Goal: Task Accomplishment & Management: Complete application form

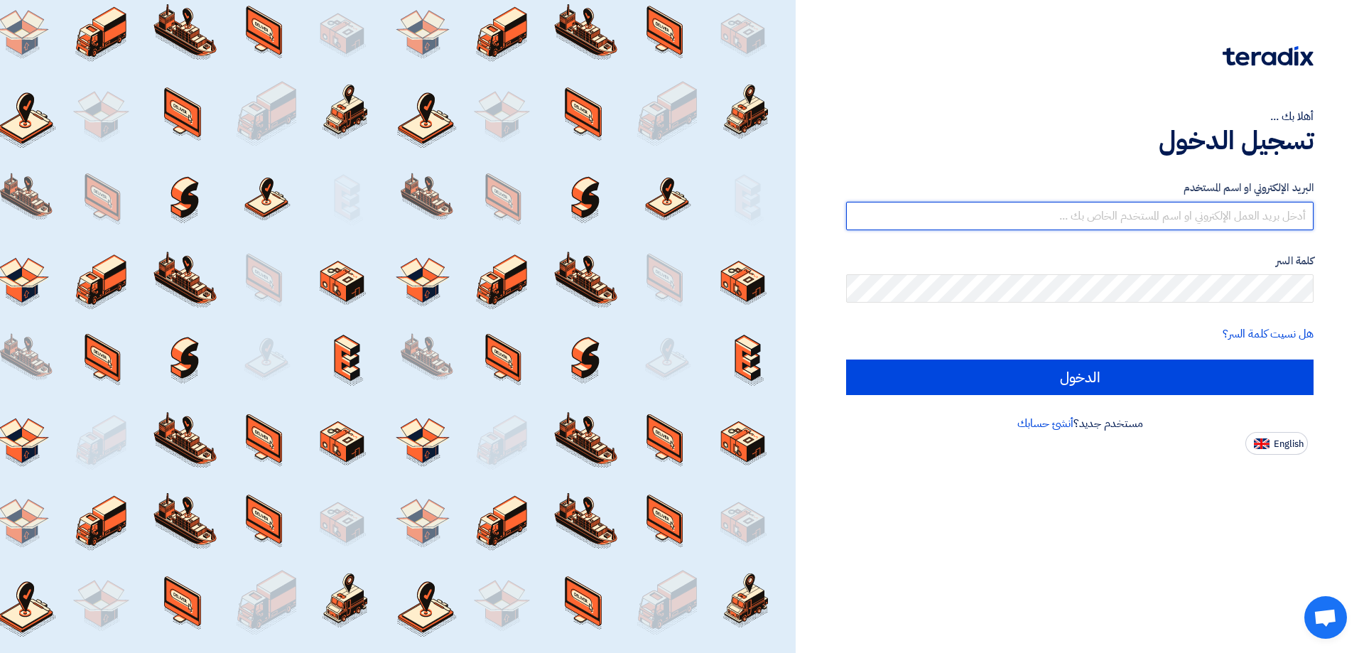
click at [1234, 221] on input "text" at bounding box center [1080, 216] width 468 height 28
type input "[EMAIL_ADDRESS][DOMAIN_NAME]"
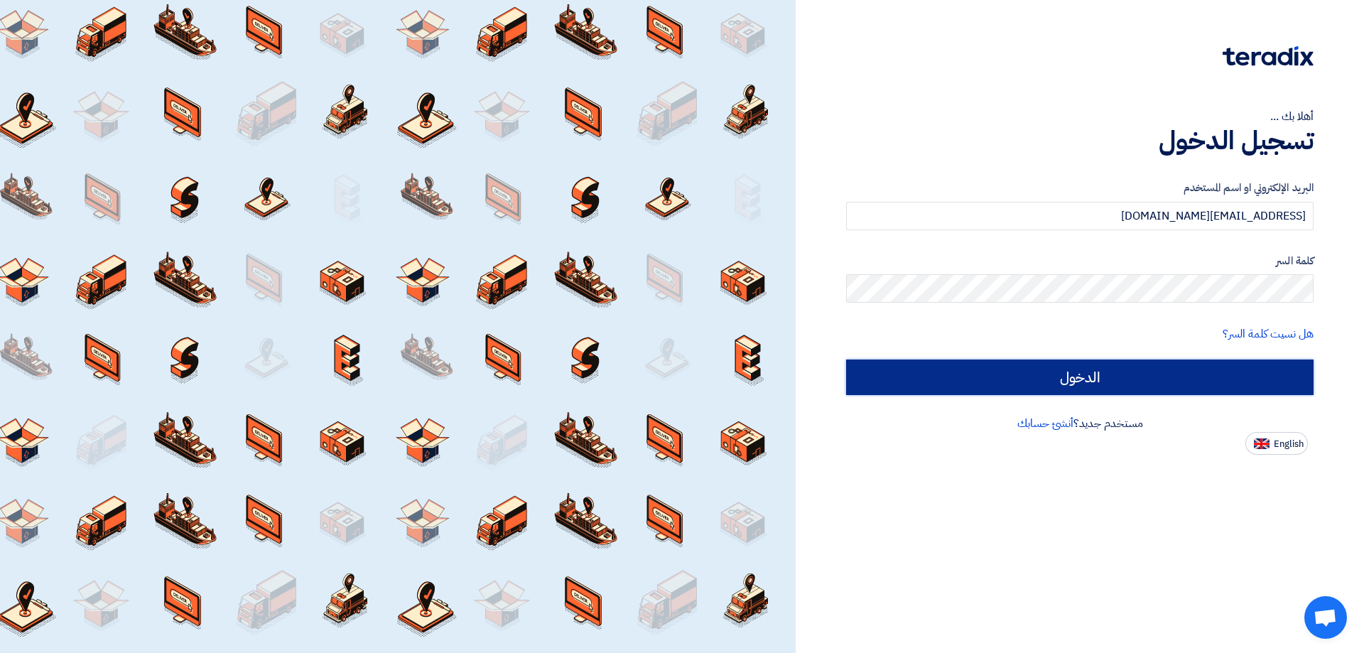
click at [1071, 391] on input "الدخول" at bounding box center [1080, 378] width 468 height 36
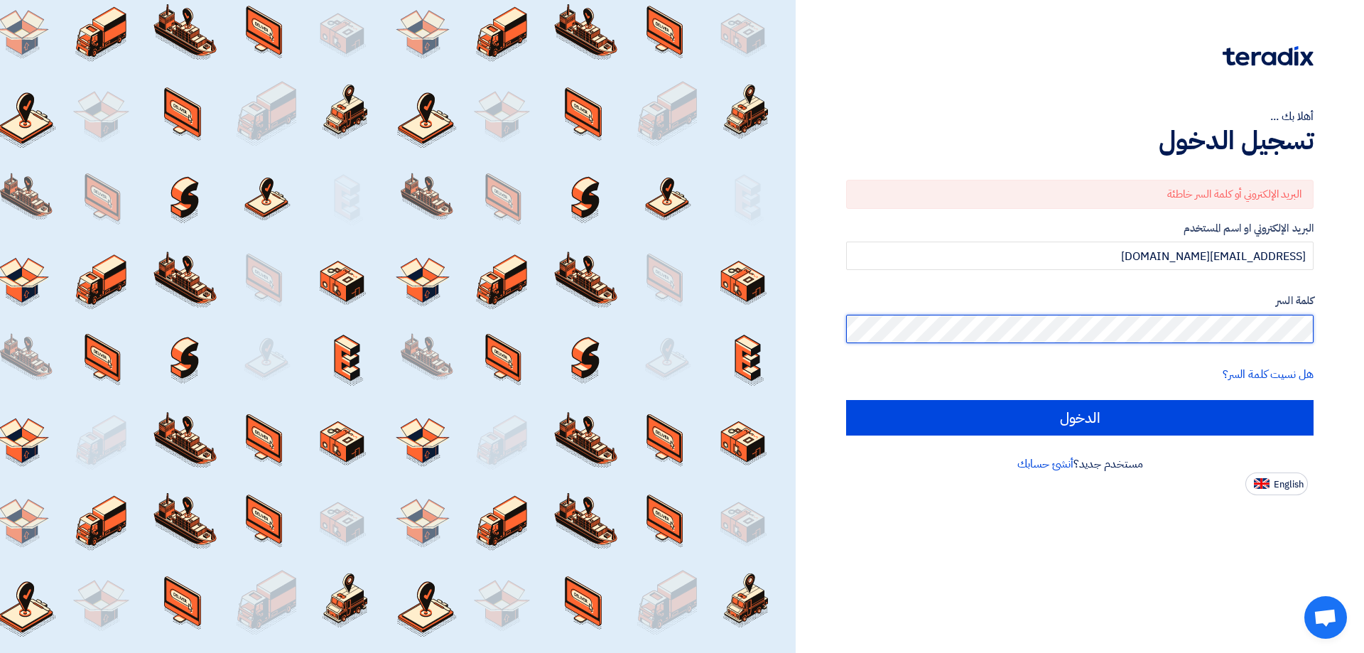
click at [1364, 307] on div "أهلا بك ... تسجيل الدخول البريد الإلكتروني أو كلمة السر خاطئة البريد الإلكتروني…" at bounding box center [1080, 326] width 568 height 653
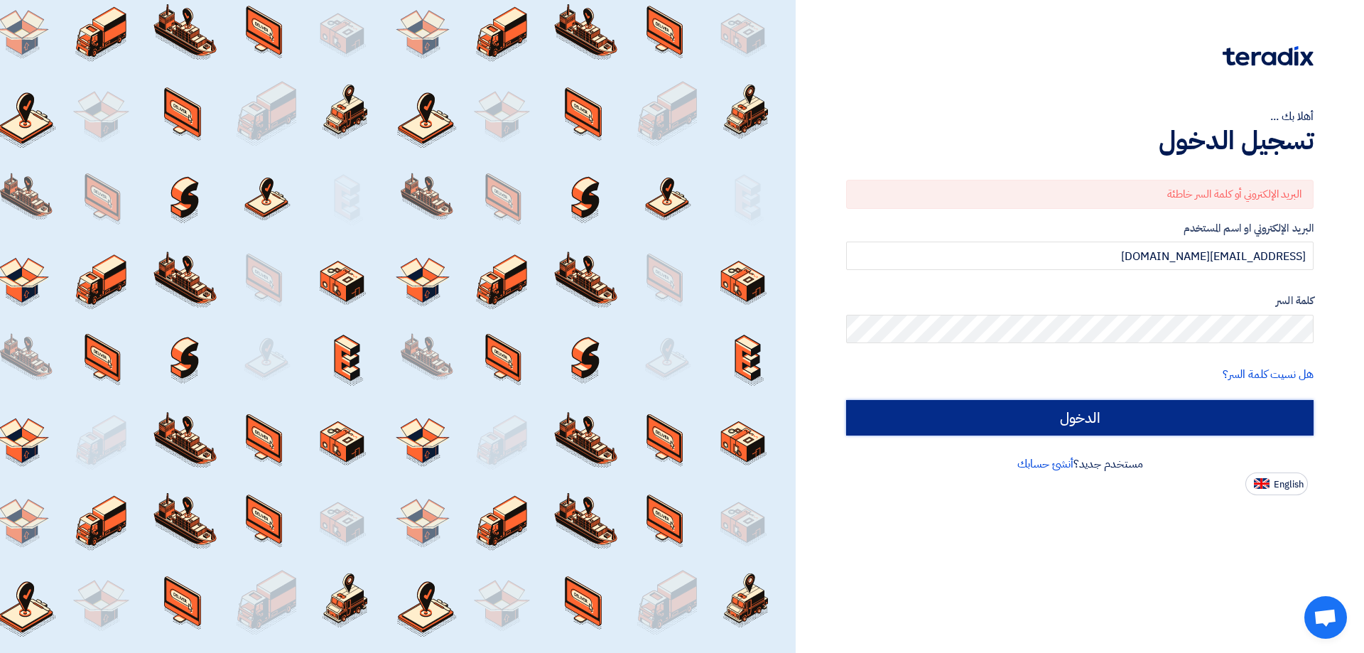
click at [1248, 412] on input "الدخول" at bounding box center [1080, 418] width 468 height 36
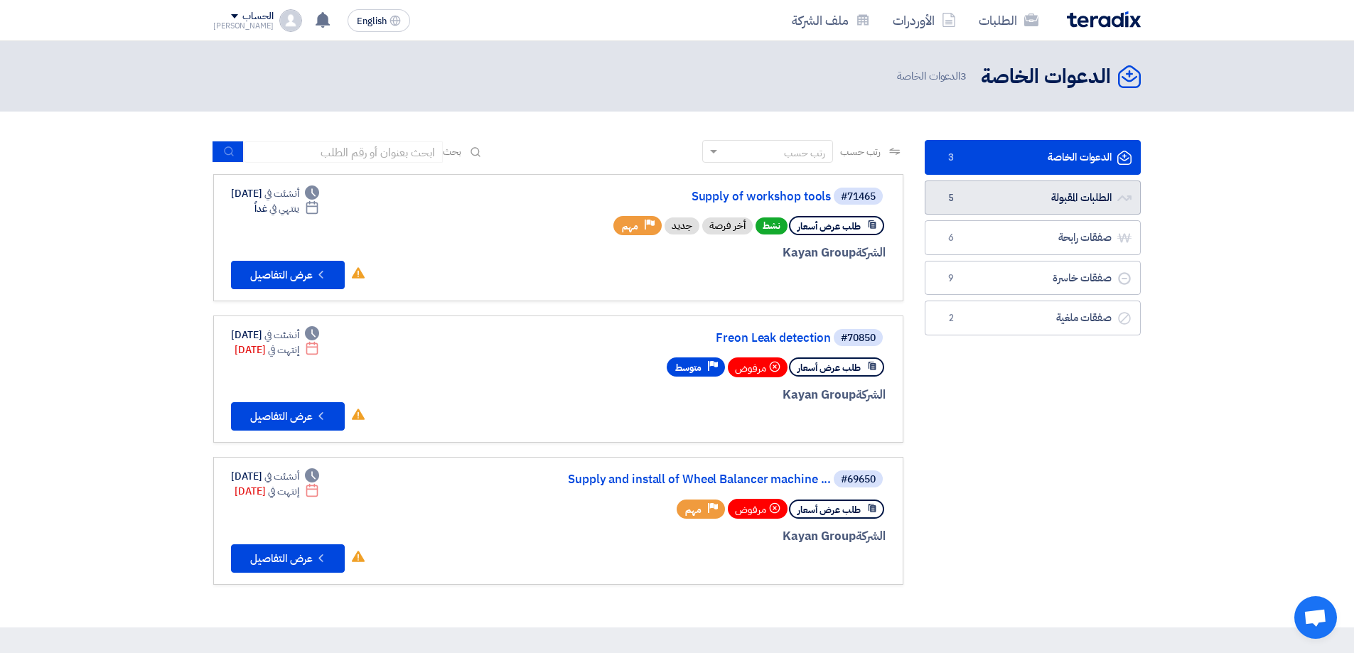
click at [1077, 193] on link "الطلبات المقبولة الطلبات المقبولة 5" at bounding box center [1032, 197] width 216 height 35
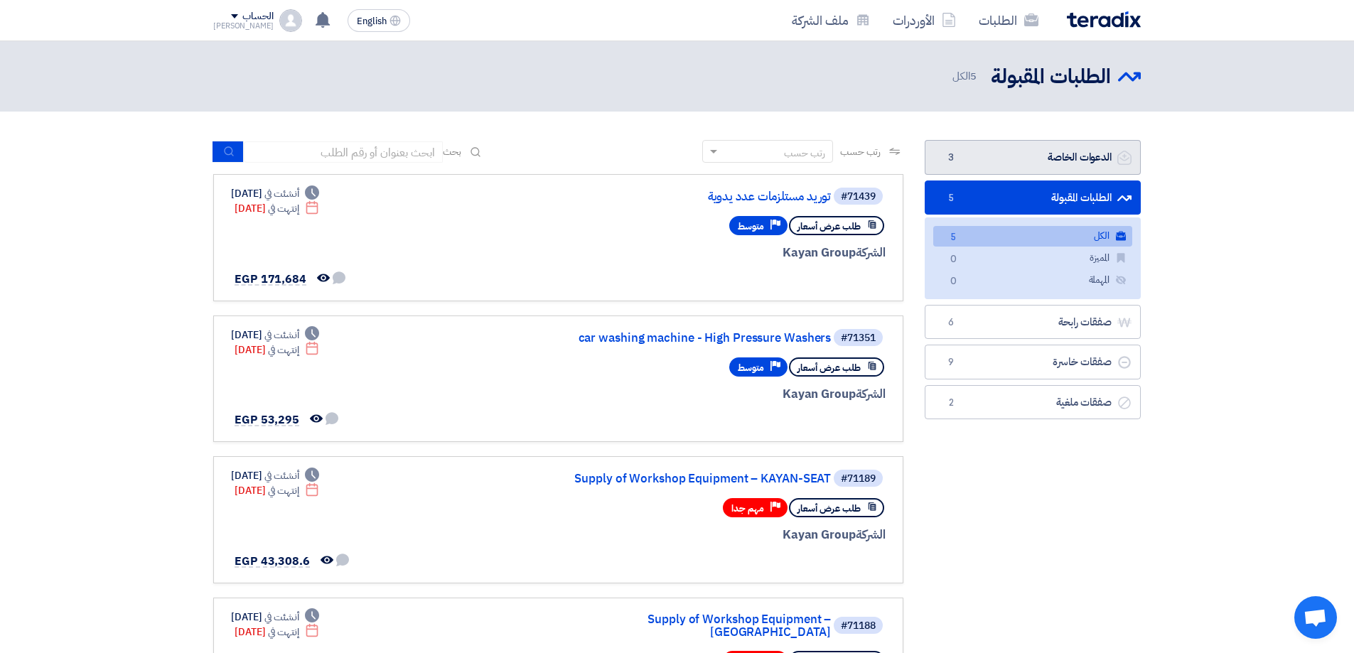
click at [1055, 159] on link "الدعوات الخاصة الدعوات الخاصة 3" at bounding box center [1032, 157] width 216 height 35
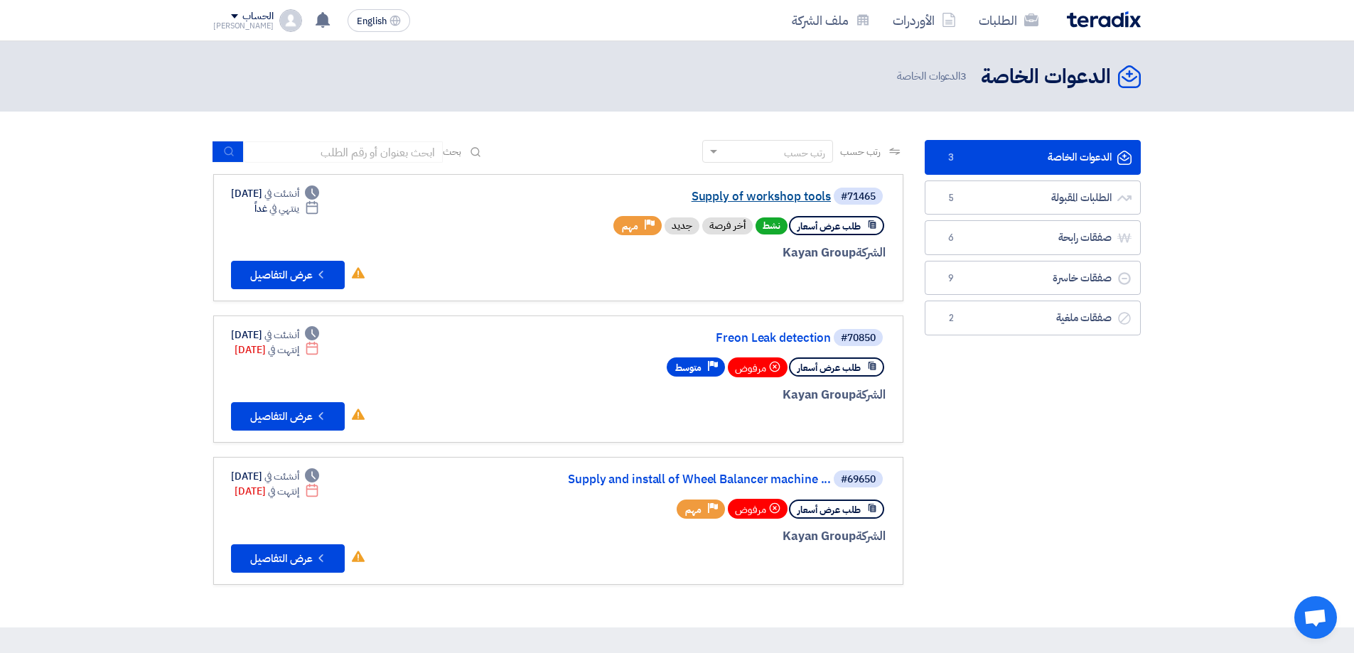
click at [827, 190] on link "Supply of workshop tools" at bounding box center [688, 196] width 284 height 13
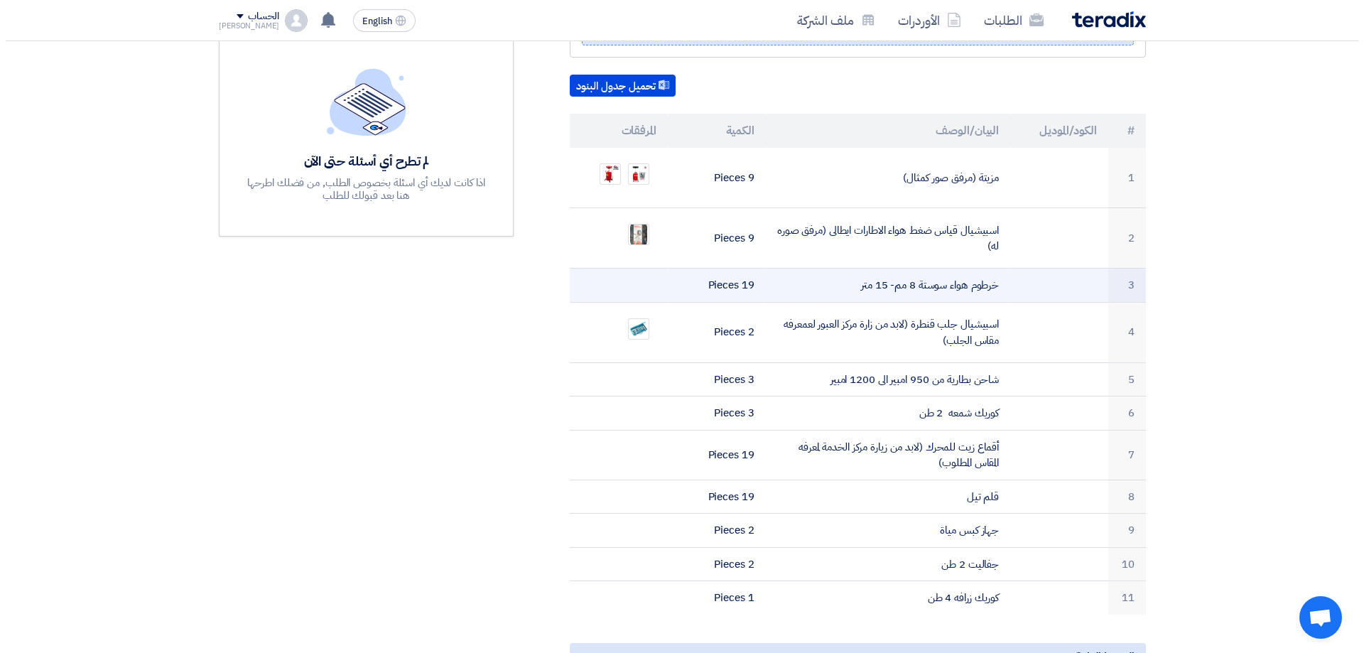
scroll to position [426, 0]
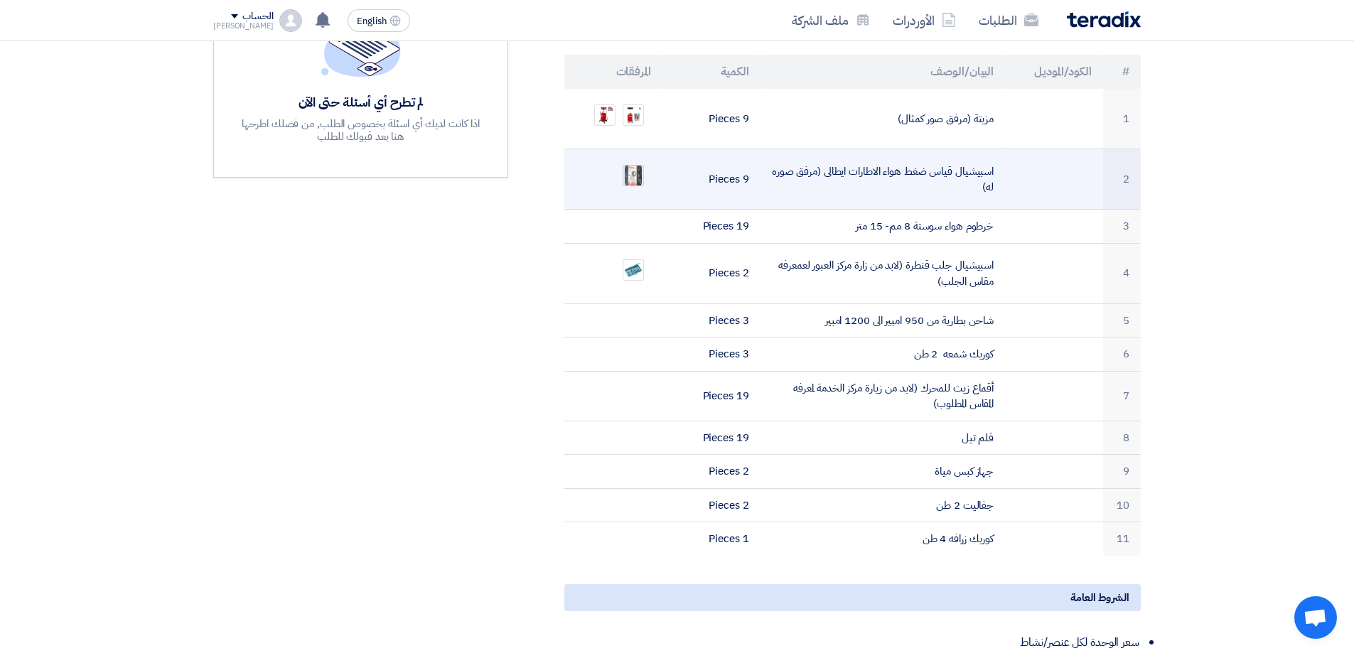
click at [628, 163] on img at bounding box center [633, 176] width 20 height 26
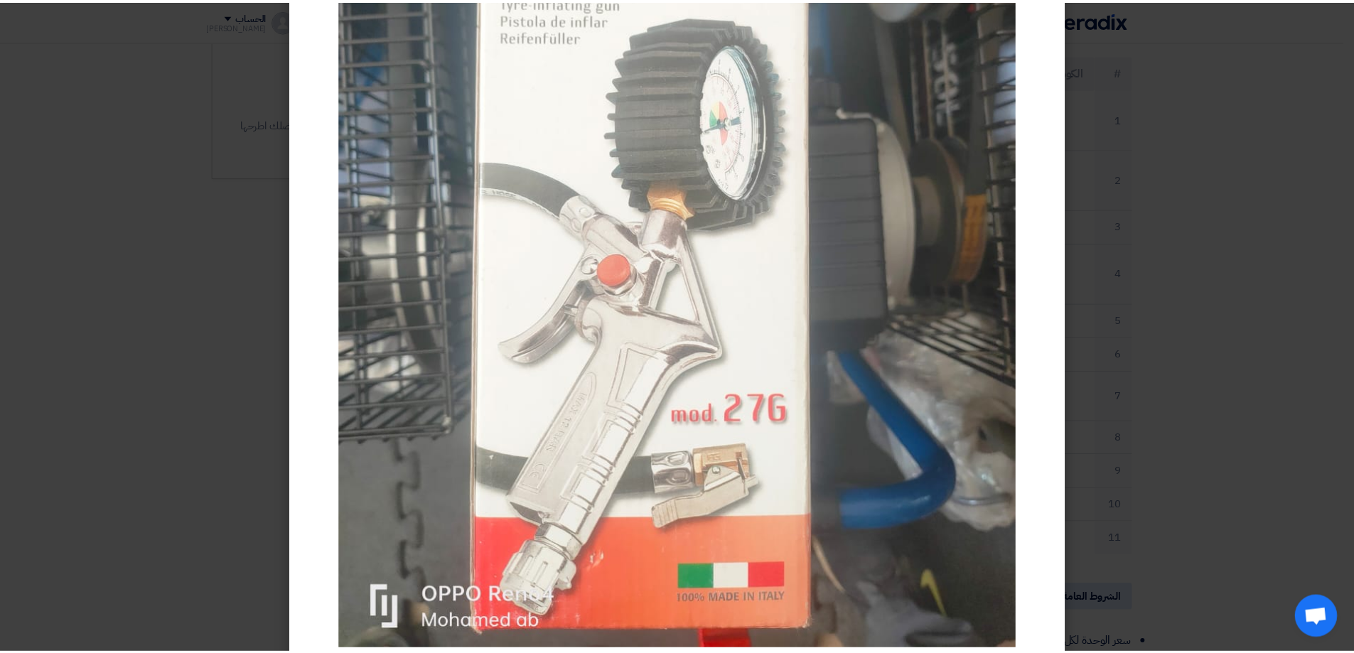
scroll to position [0, 0]
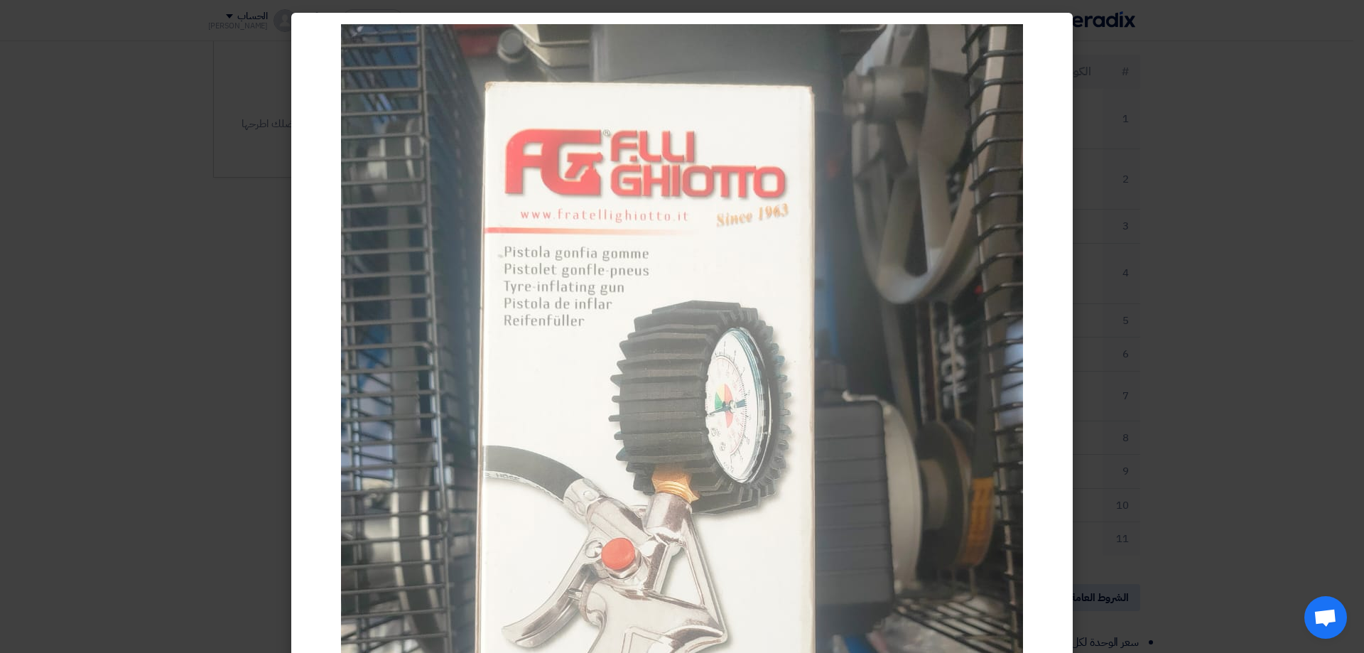
click at [376, 152] on img at bounding box center [682, 478] width 682 height 909
click at [1115, 500] on modal-container at bounding box center [682, 326] width 1364 height 653
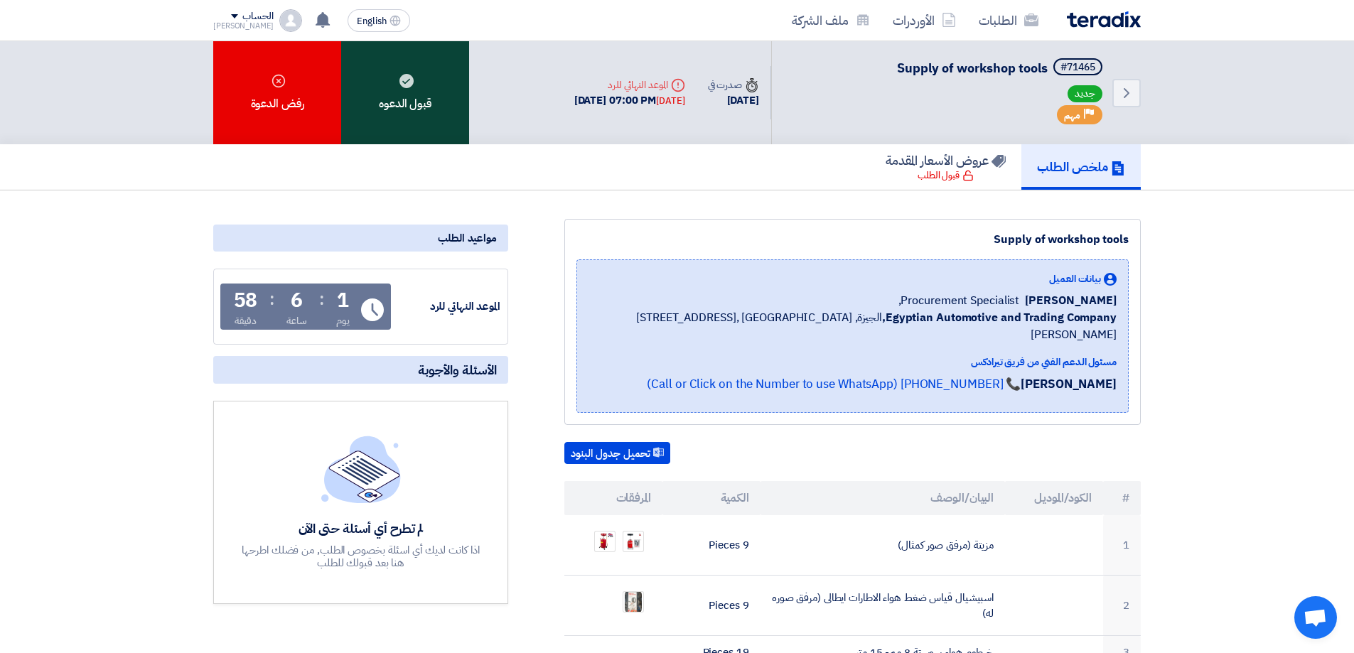
click at [420, 99] on div "قبول الدعوه" at bounding box center [405, 92] width 128 height 103
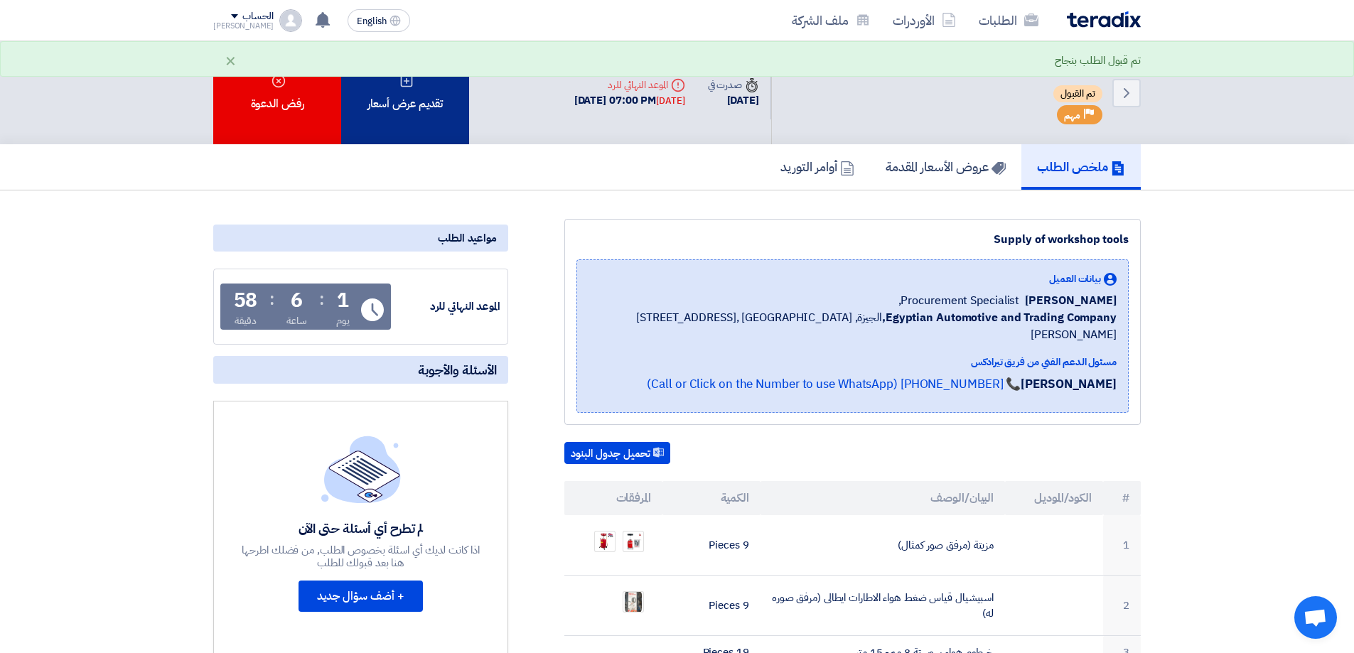
click at [395, 129] on div "تقديم عرض أسعار" at bounding box center [405, 92] width 128 height 103
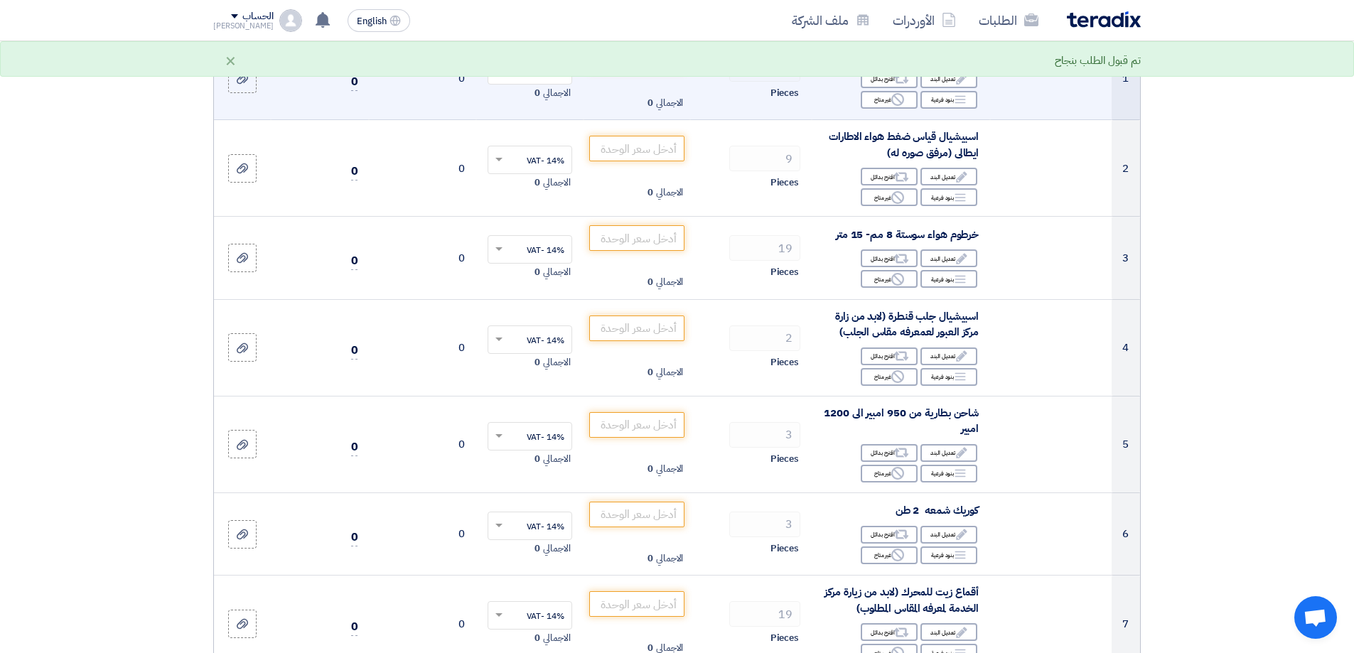
scroll to position [284, 0]
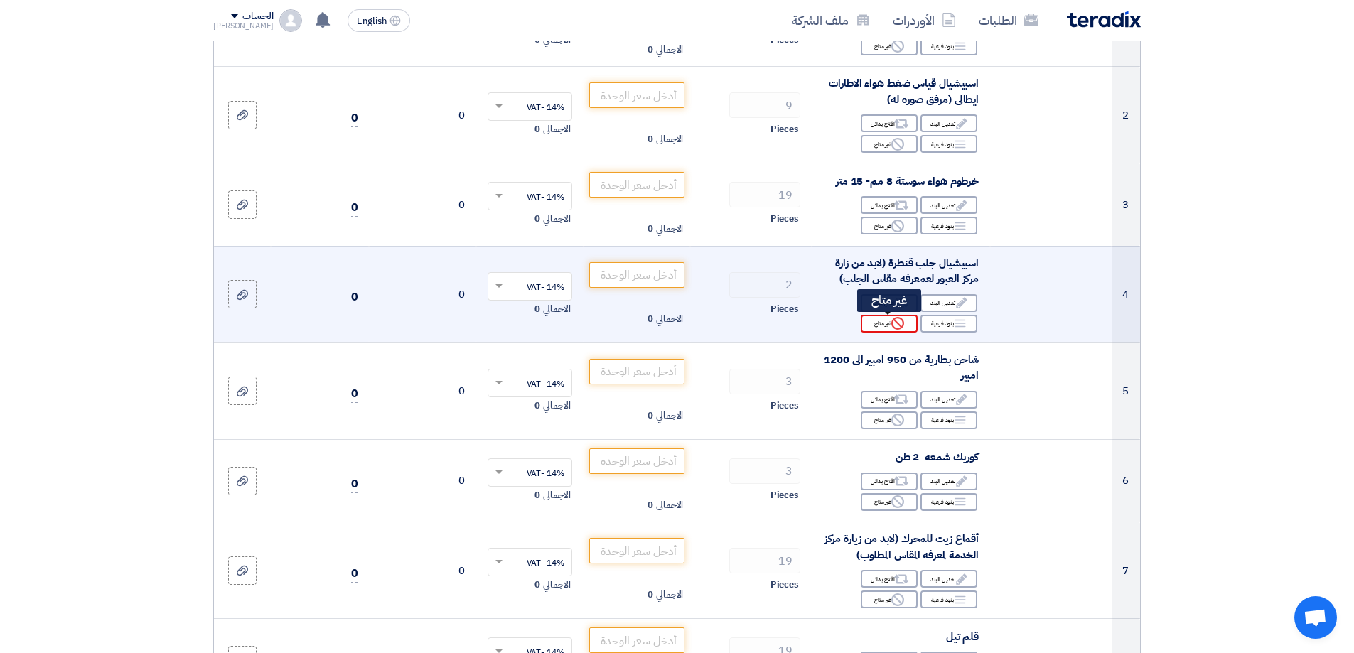
click at [874, 317] on div "Reject غير متاح" at bounding box center [888, 324] width 57 height 18
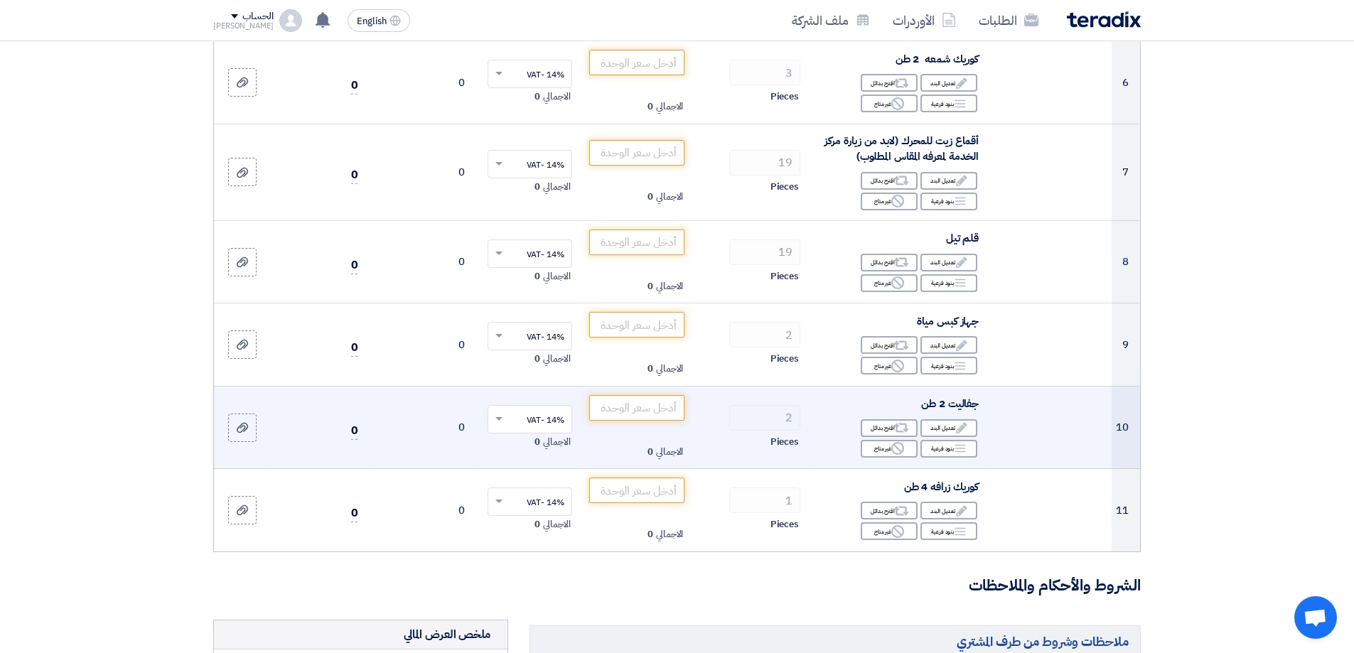
scroll to position [711, 0]
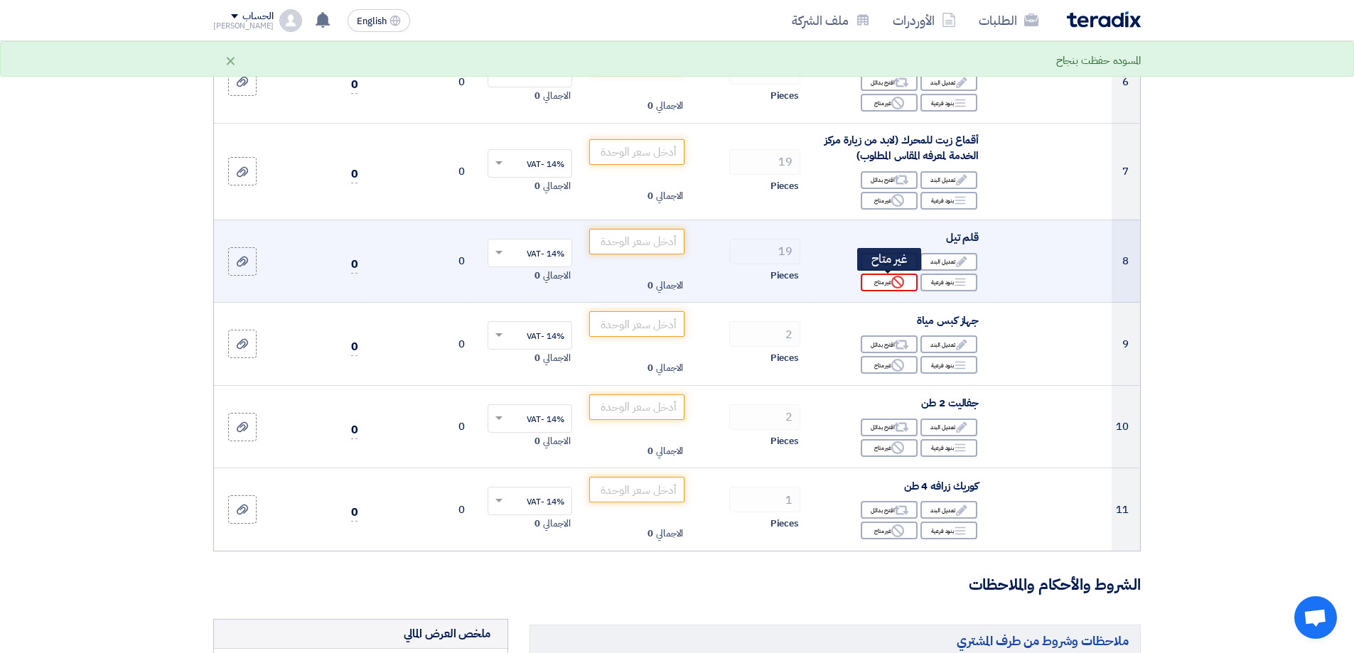
click at [897, 286] on icon "Reject" at bounding box center [897, 282] width 13 height 13
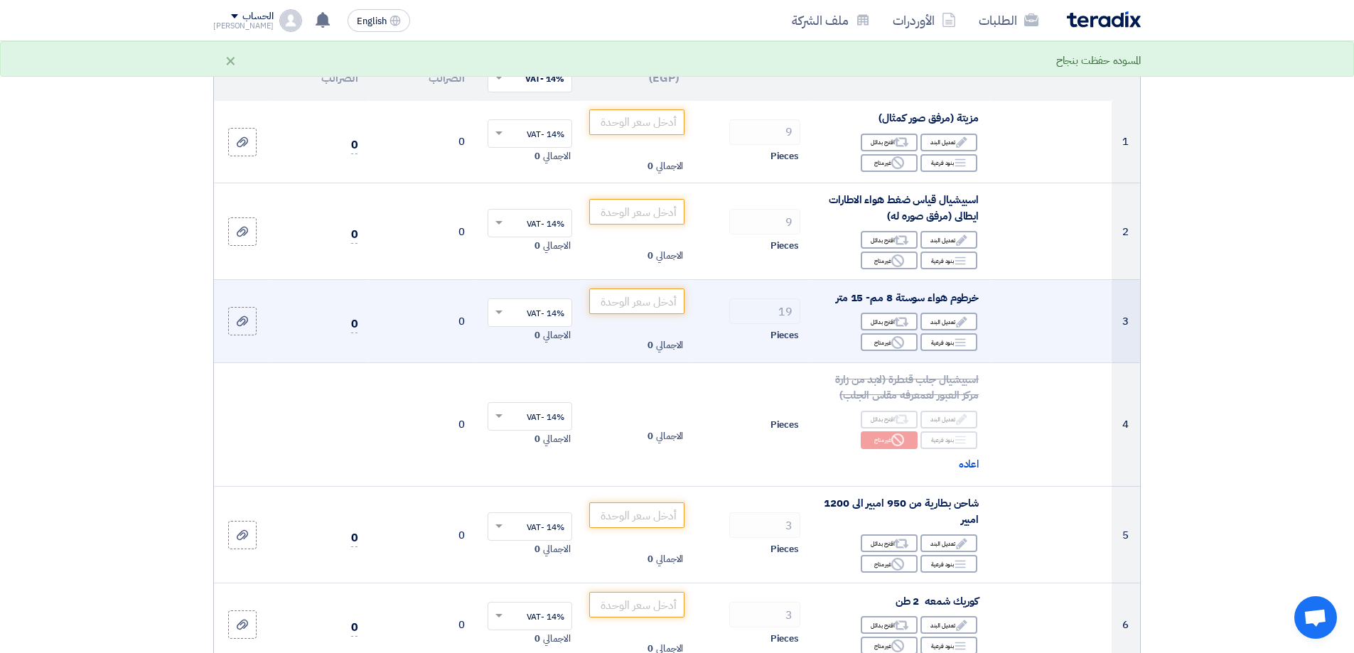
scroll to position [142, 0]
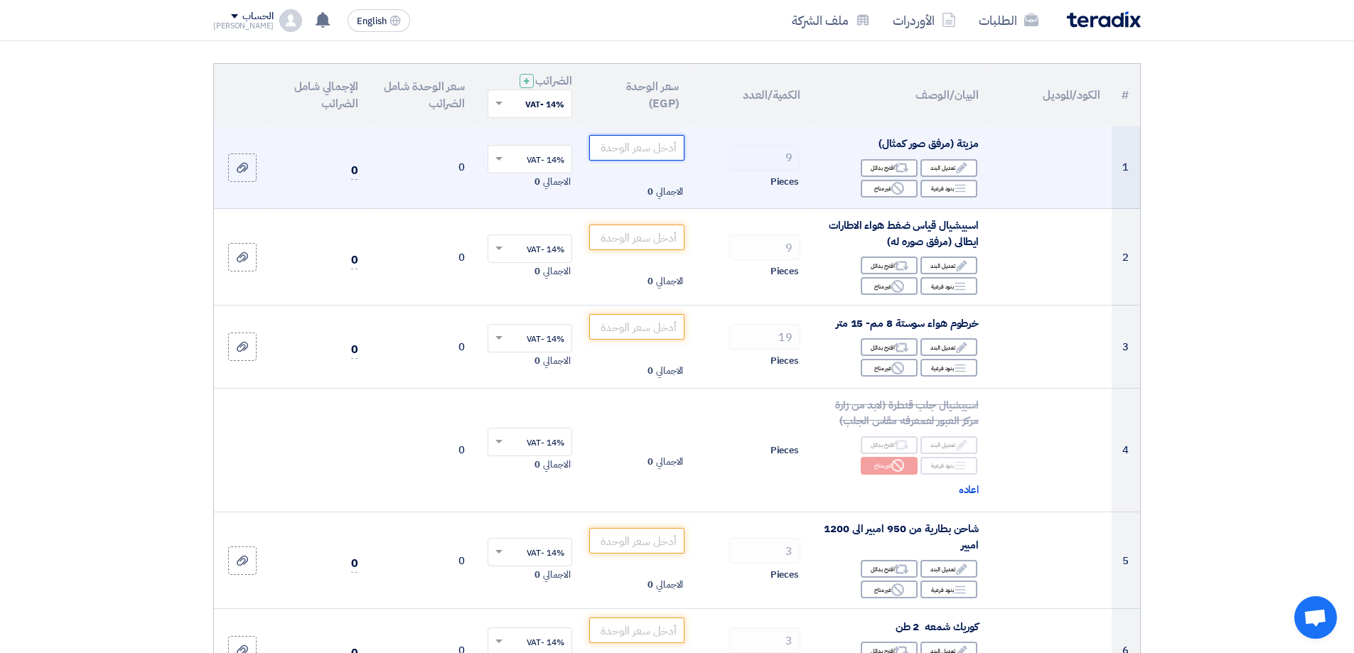
click at [638, 156] on input "number" at bounding box center [637, 148] width 96 height 26
type input "9"
click at [631, 154] on input "number" at bounding box center [637, 148] width 96 height 26
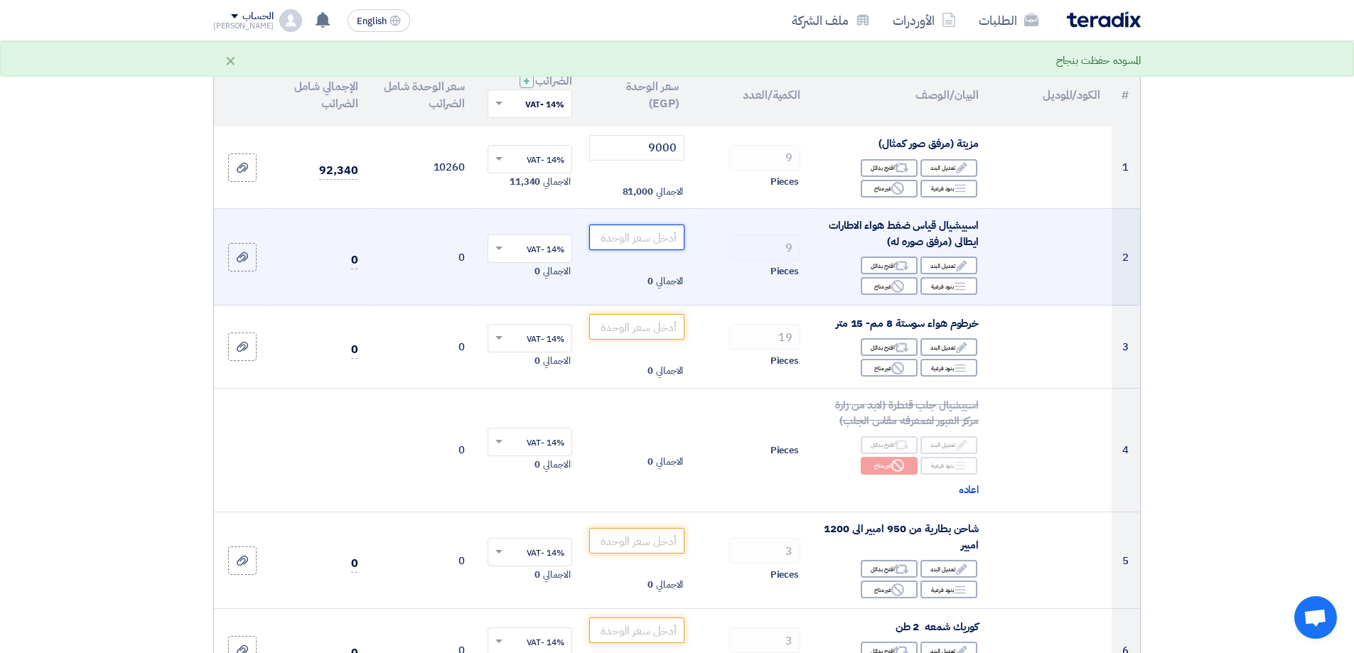
click at [642, 242] on input "number" at bounding box center [637, 238] width 96 height 26
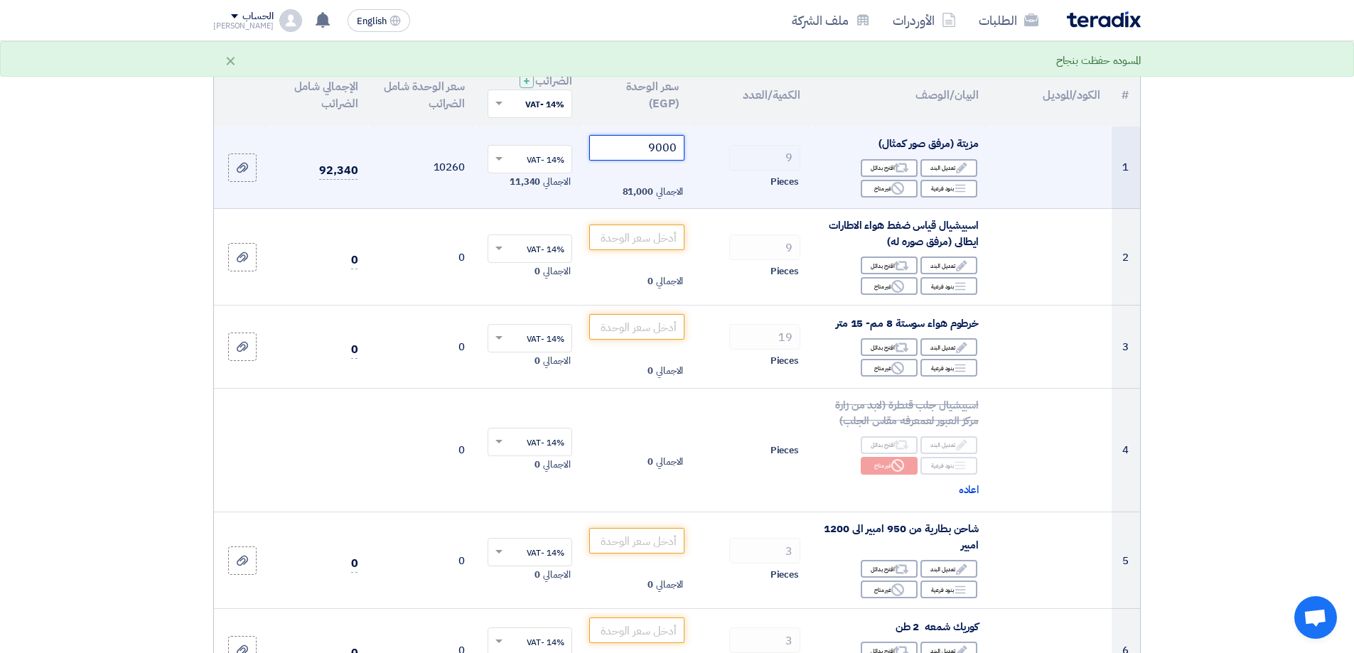
click at [666, 146] on input "9000" at bounding box center [637, 148] width 96 height 26
click at [667, 146] on input "9000" at bounding box center [637, 148] width 96 height 26
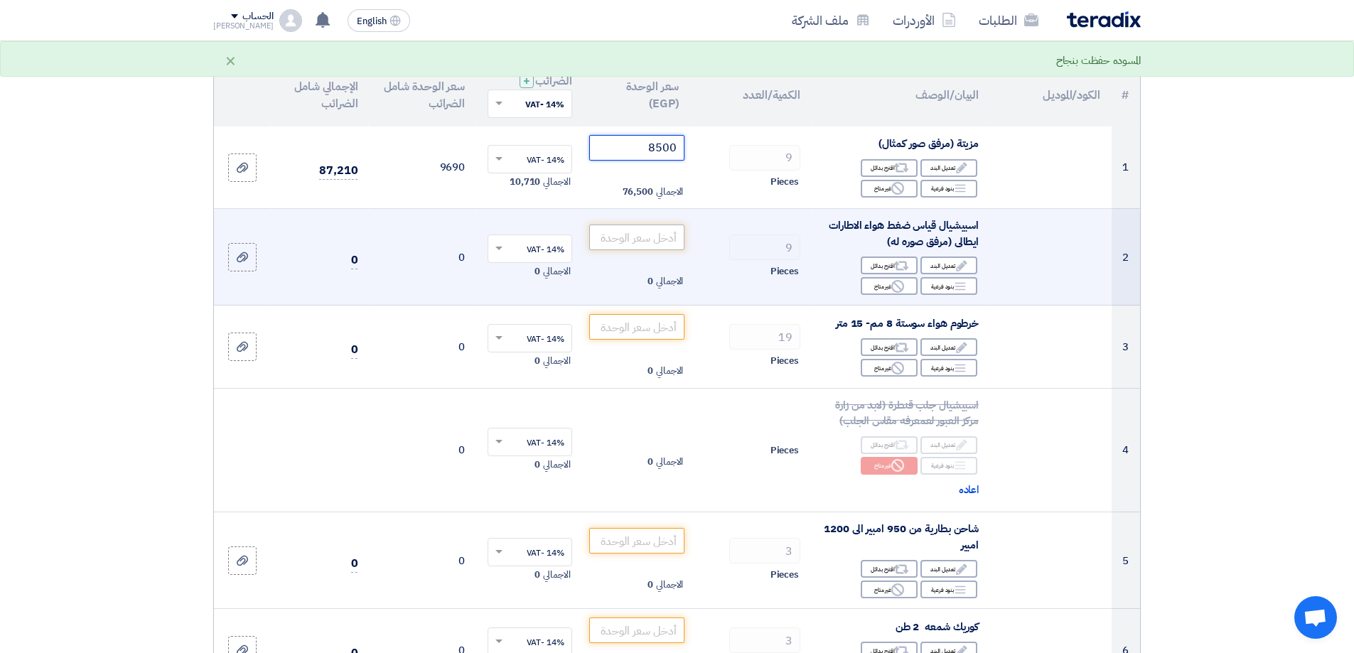
type input "8500"
drag, startPoint x: 642, startPoint y: 229, endPoint x: 674, endPoint y: 246, distance: 36.2
click at [642, 230] on input "number" at bounding box center [637, 238] width 96 height 26
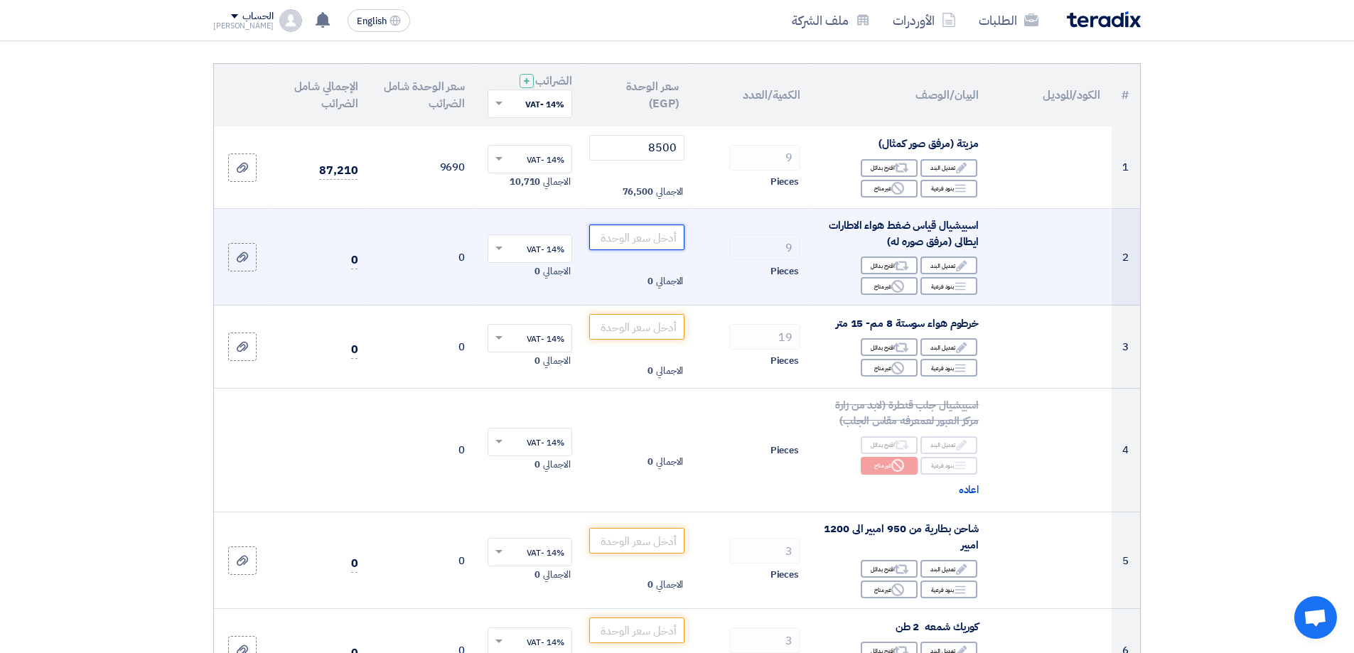
click at [657, 242] on input "number" at bounding box center [637, 238] width 96 height 26
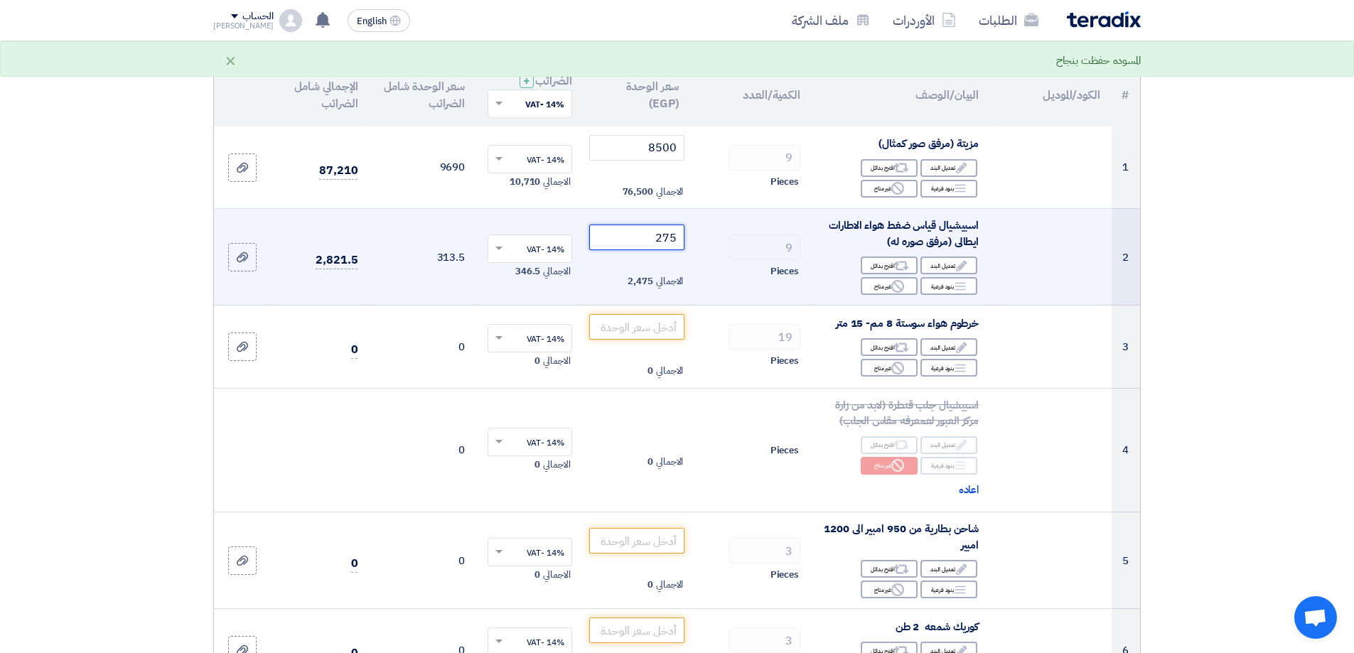
click at [670, 231] on input "275" at bounding box center [637, 238] width 96 height 26
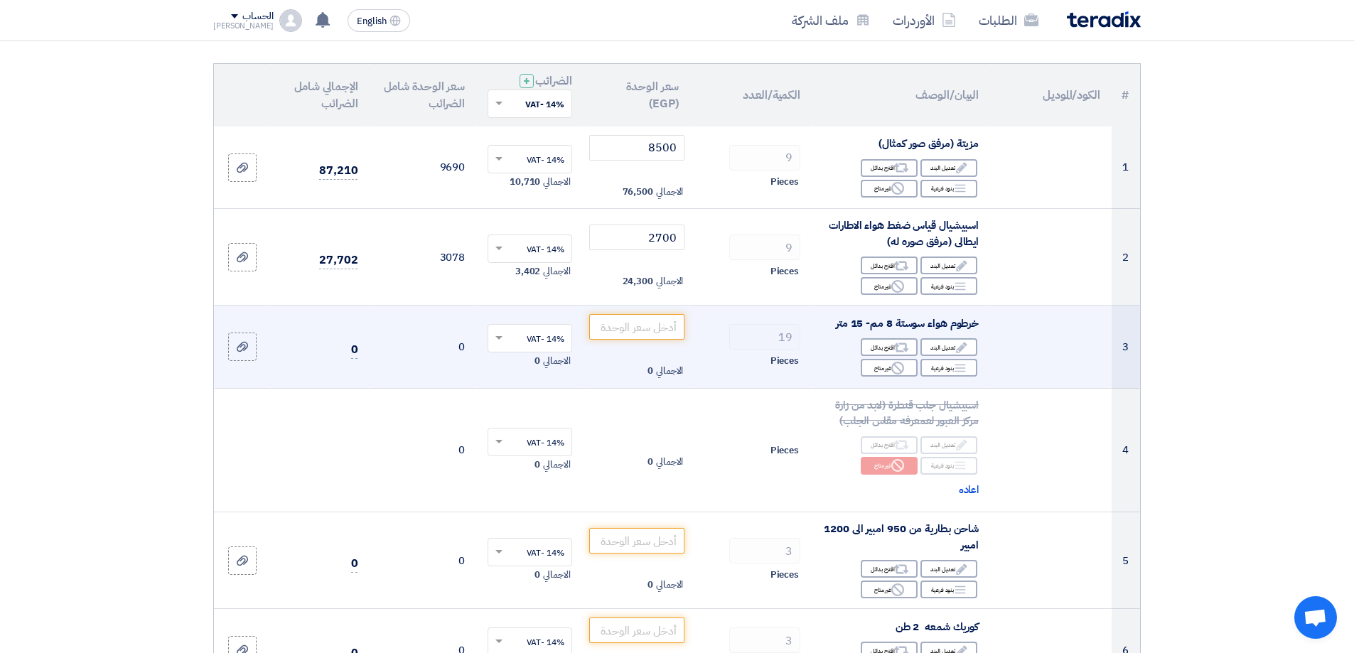
click at [669, 311] on td "الاجمالي 0" at bounding box center [636, 347] width 107 height 83
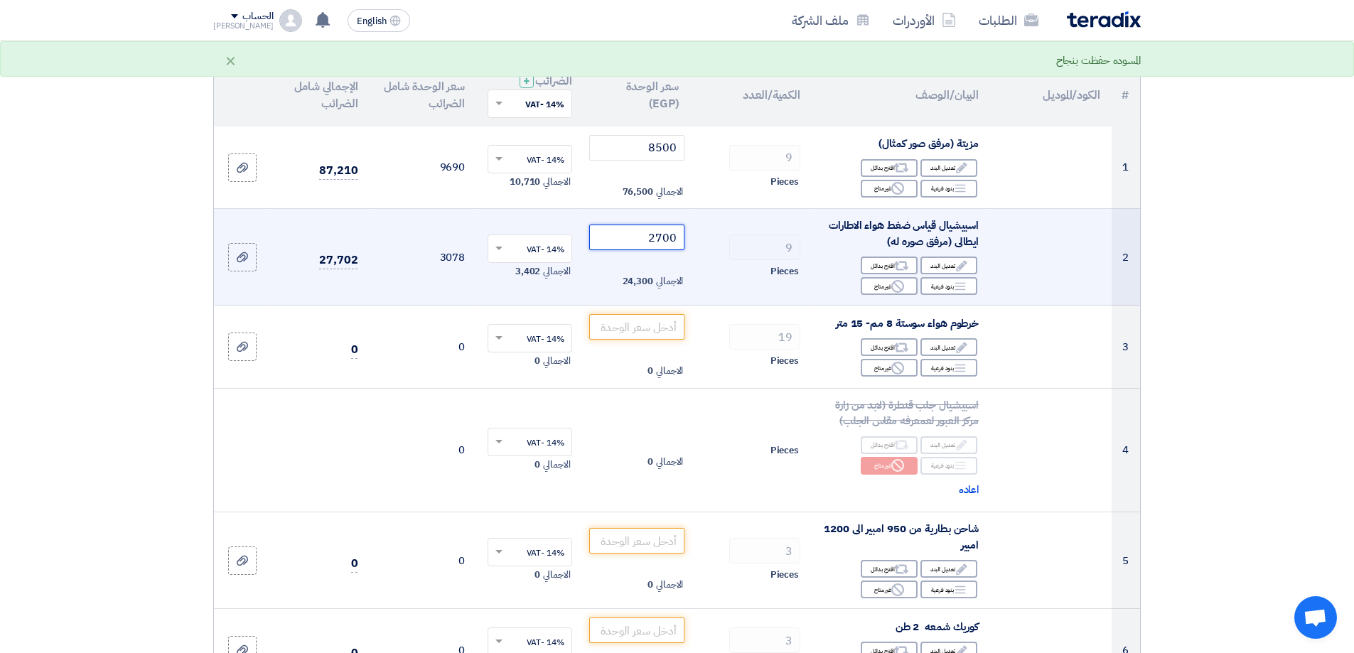
click at [666, 238] on input "2700" at bounding box center [637, 238] width 96 height 26
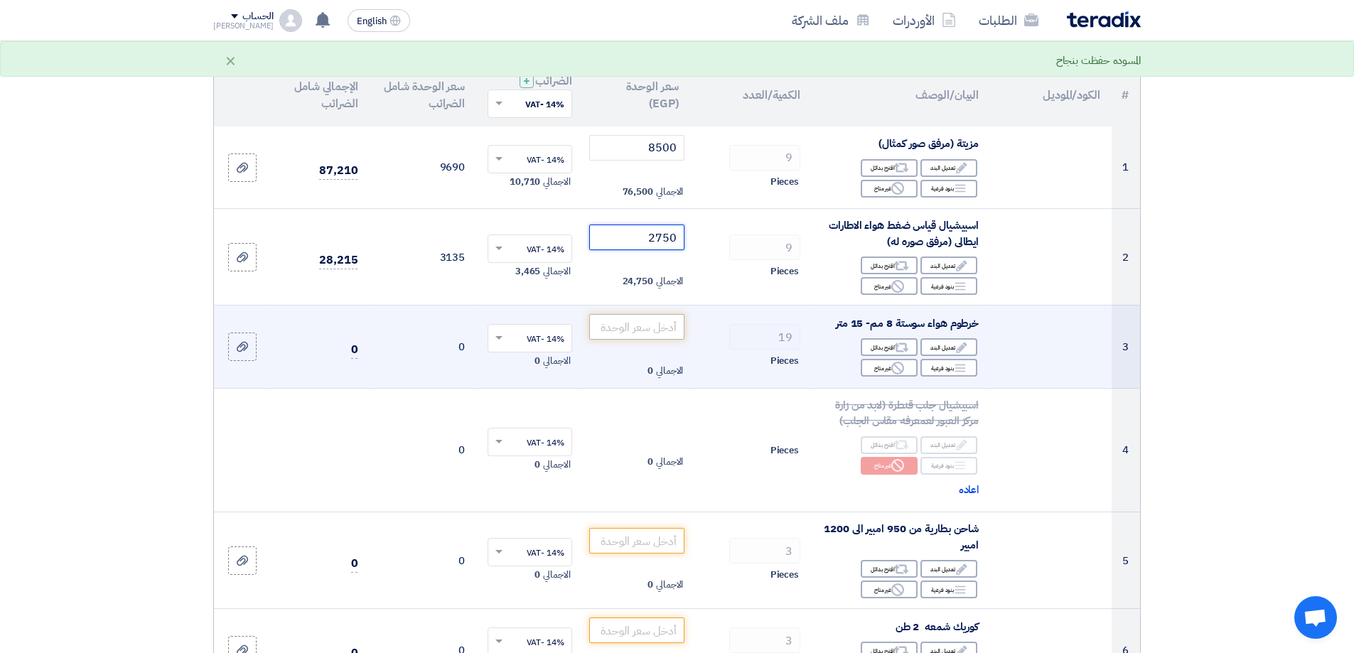
type input "2750"
click at [655, 329] on input "number" at bounding box center [637, 327] width 96 height 26
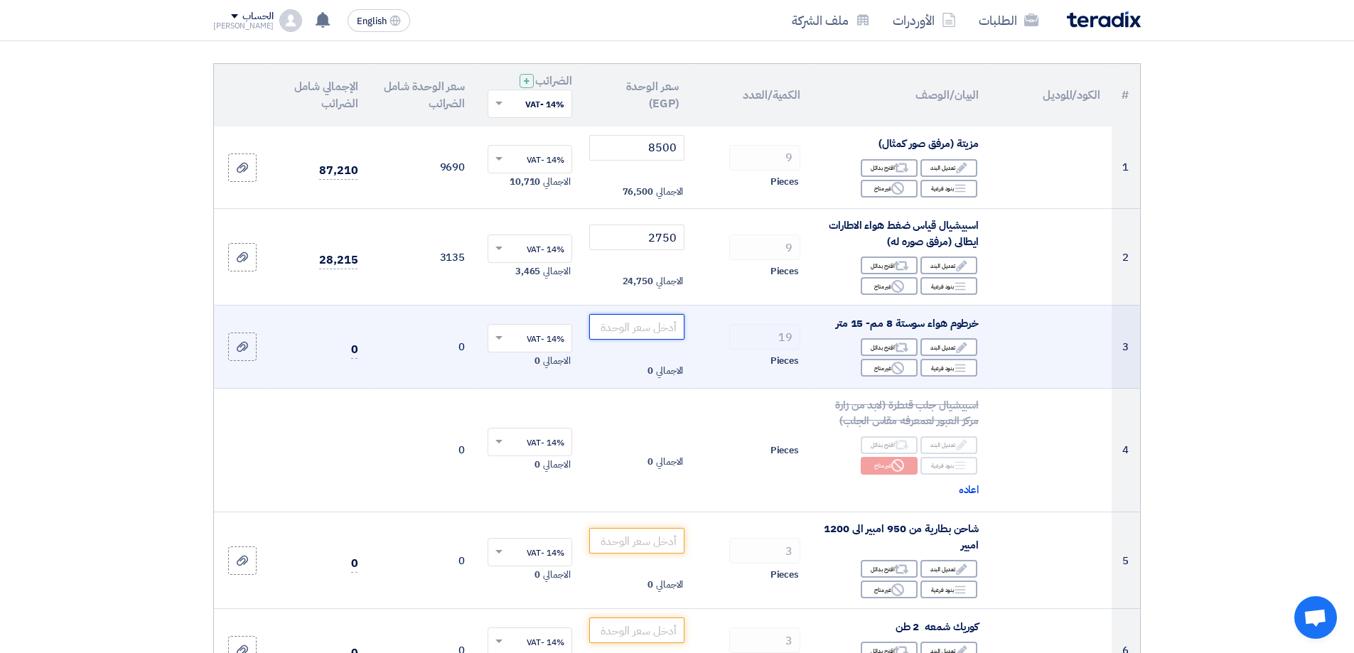
click at [664, 327] on input "number" at bounding box center [637, 327] width 96 height 26
click at [666, 330] on input "5" at bounding box center [637, 327] width 96 height 26
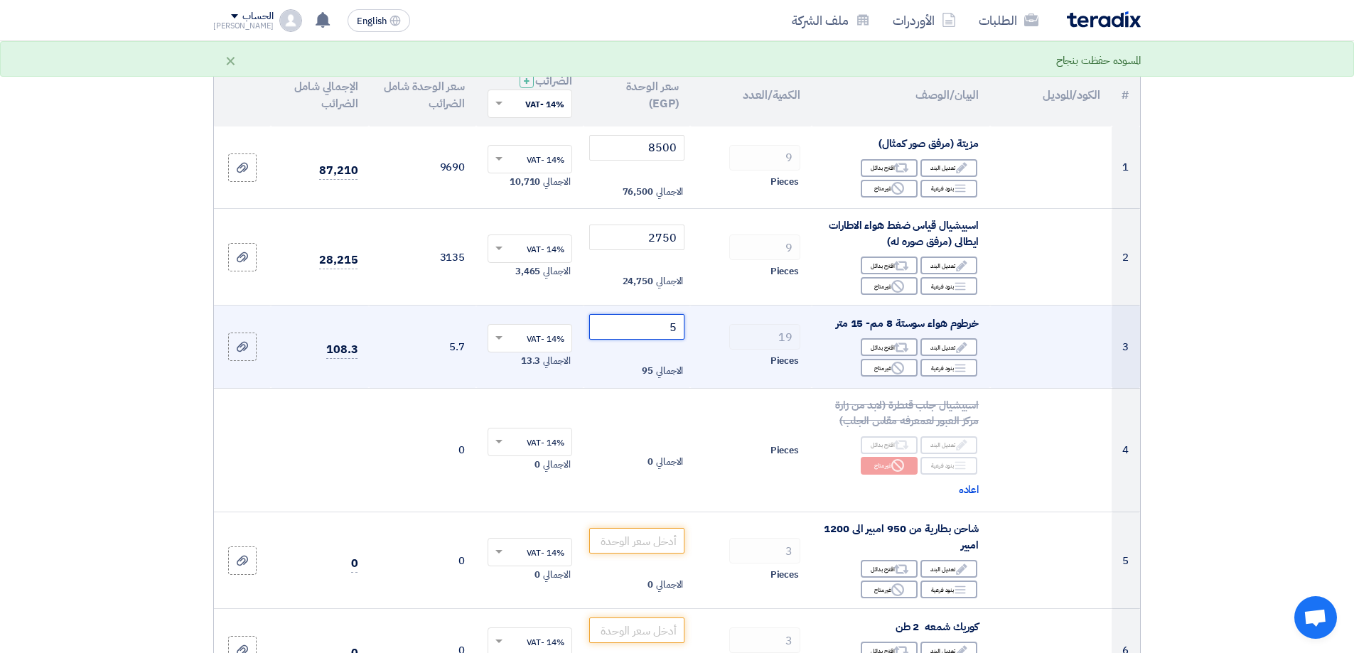
click at [669, 328] on input "5" at bounding box center [637, 327] width 96 height 26
click at [673, 328] on input "5" at bounding box center [637, 327] width 96 height 26
click at [674, 328] on input "5" at bounding box center [637, 327] width 96 height 26
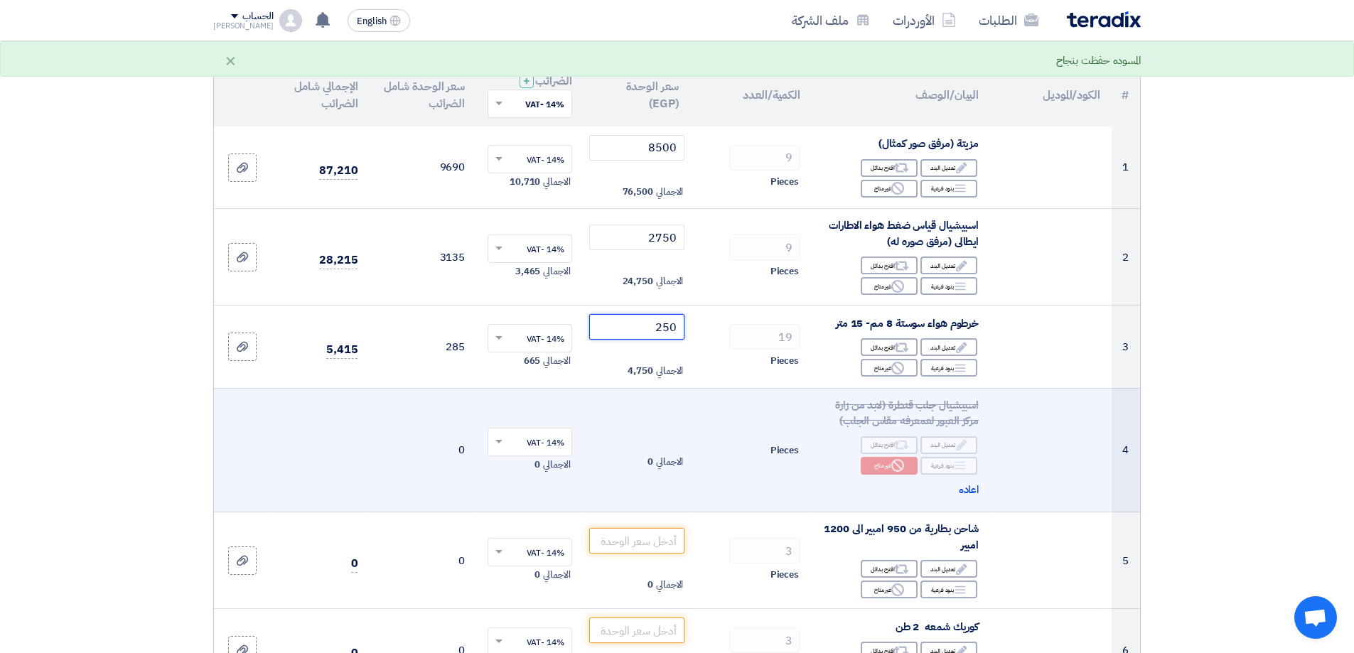
type input "250"
drag, startPoint x: 668, startPoint y: 465, endPoint x: 679, endPoint y: 455, distance: 15.1
click at [669, 465] on span "الاجمالي" at bounding box center [669, 462] width 27 height 14
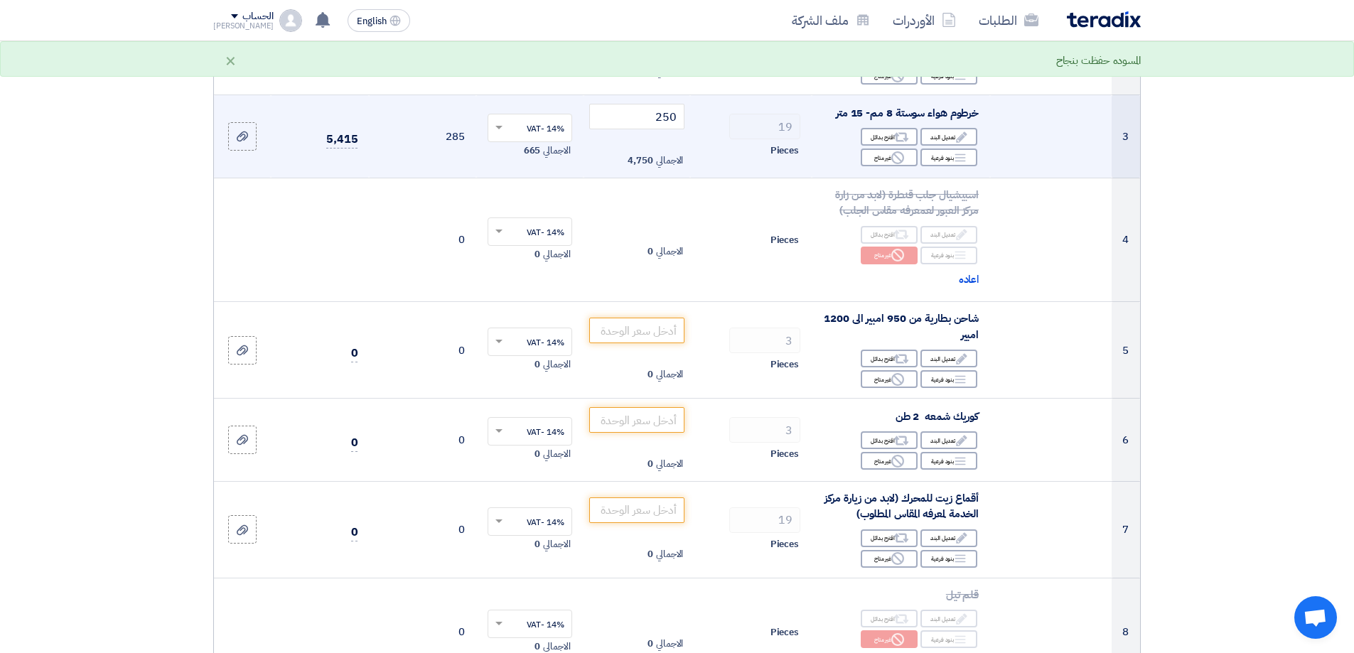
scroll to position [355, 0]
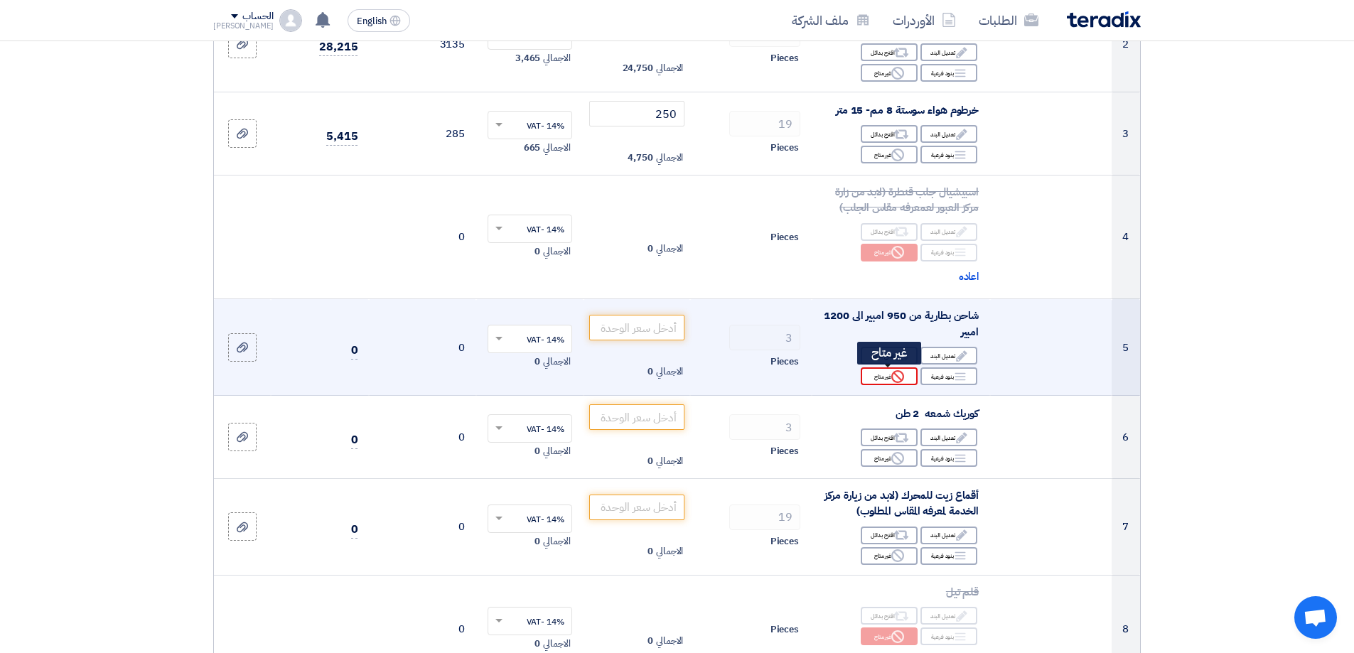
click at [906, 372] on div "Reject غير متاح" at bounding box center [888, 376] width 57 height 18
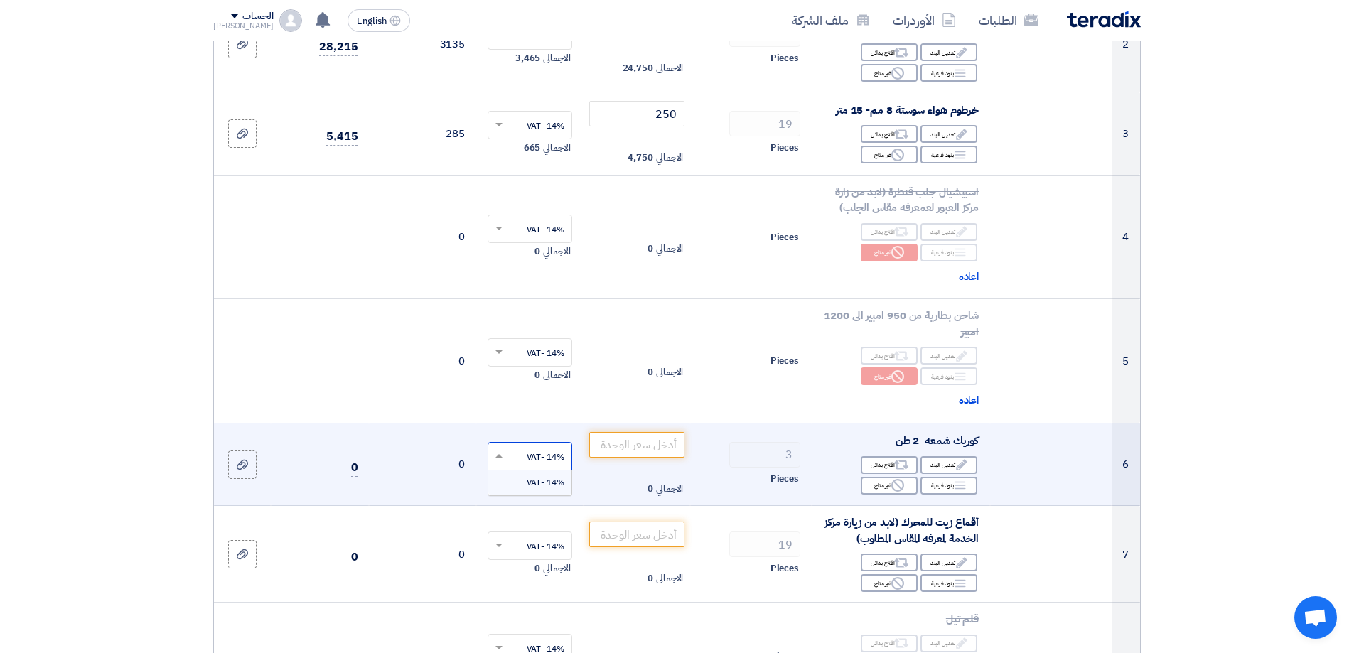
click at [549, 454] on input "text" at bounding box center [537, 457] width 56 height 23
click at [634, 447] on input "number" at bounding box center [637, 445] width 96 height 26
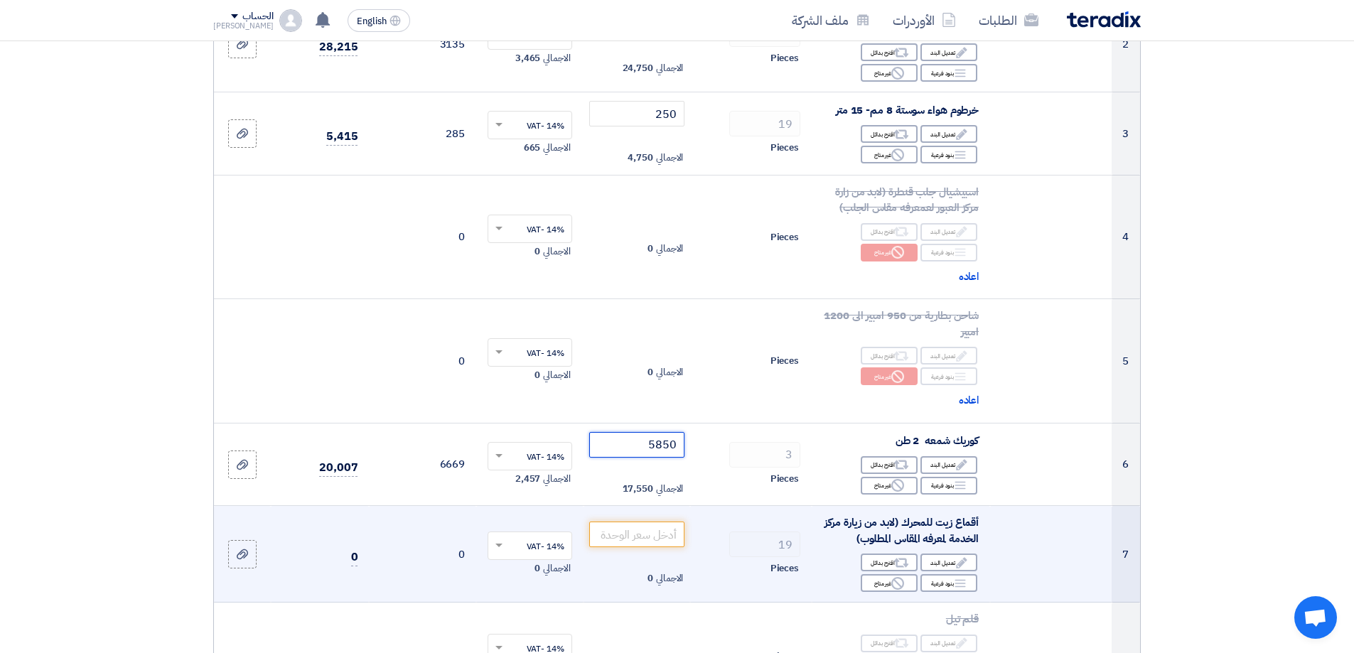
type input "5850"
click at [544, 541] on input "text" at bounding box center [537, 547] width 56 height 23
click at [650, 536] on input "number" at bounding box center [637, 535] width 96 height 26
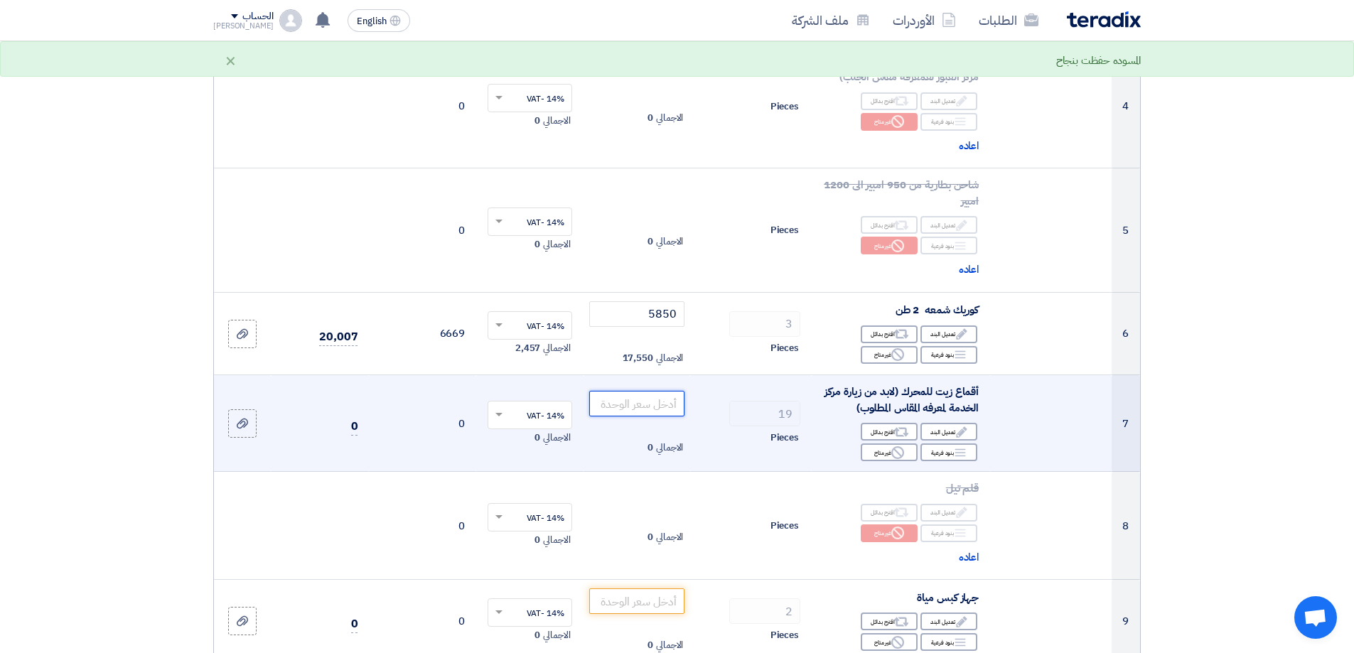
scroll to position [497, 0]
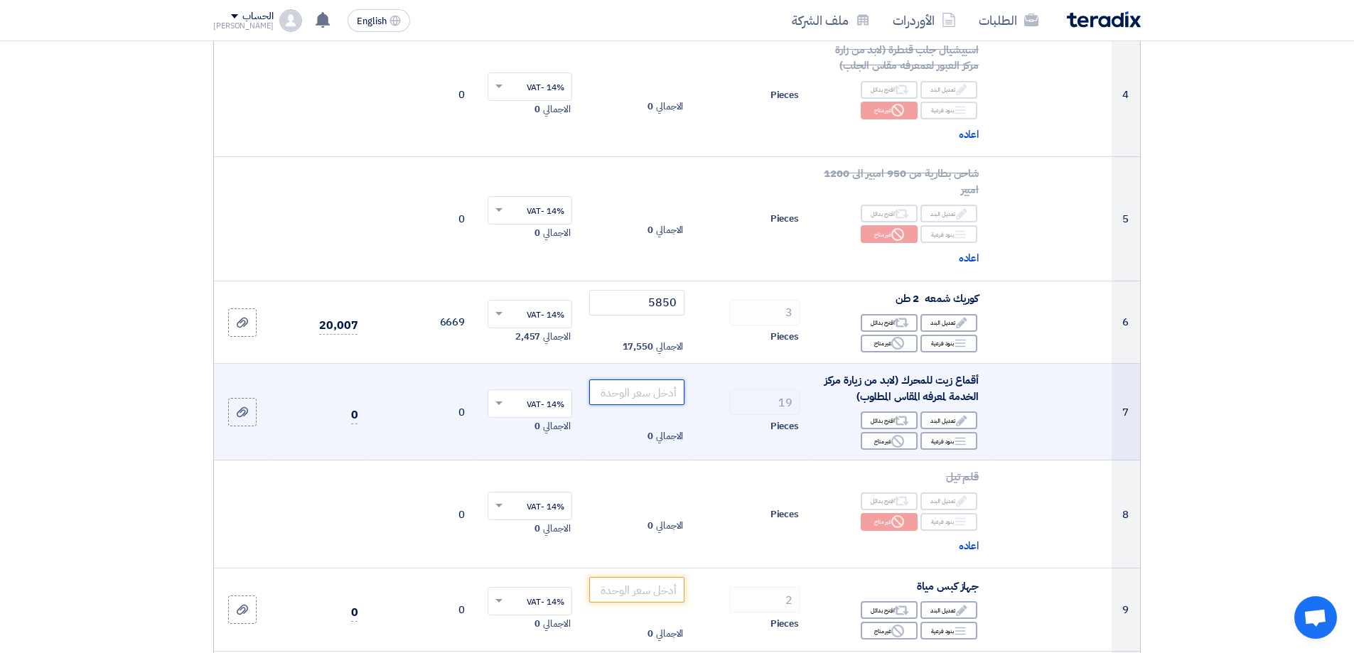
click at [639, 387] on input "number" at bounding box center [637, 392] width 96 height 26
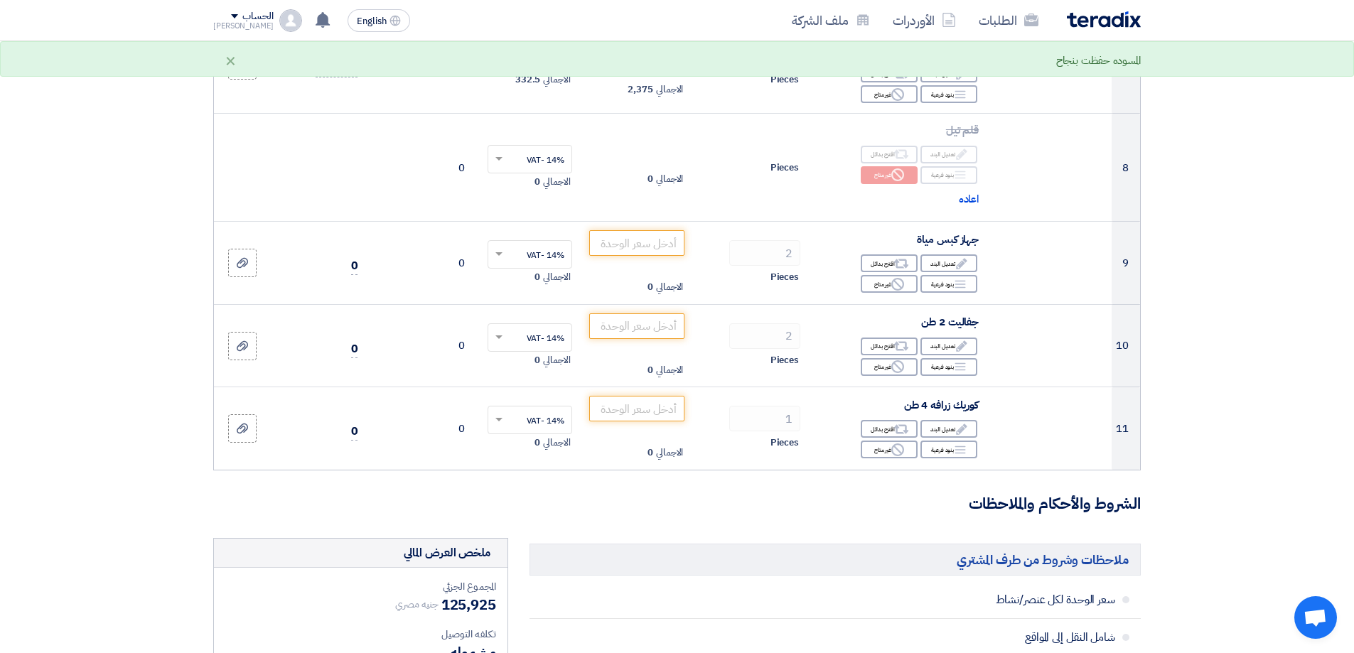
scroll to position [924, 0]
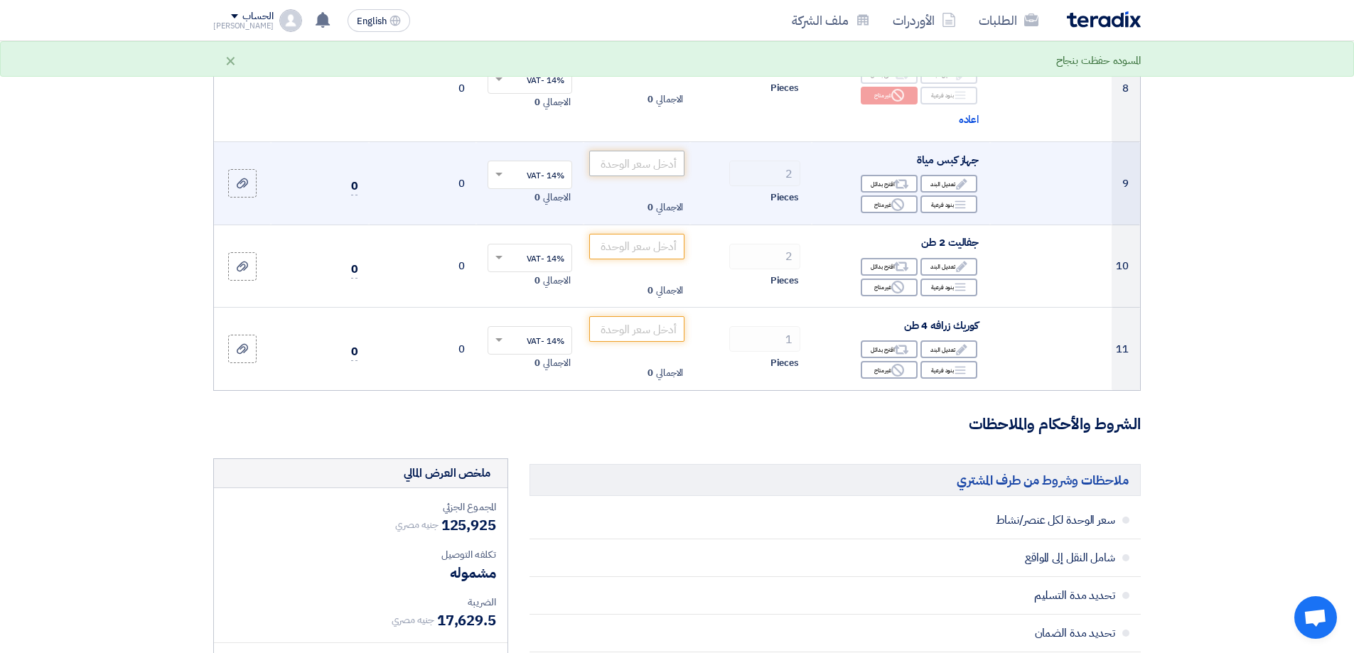
type input "125"
click at [647, 162] on input "number" at bounding box center [637, 164] width 96 height 26
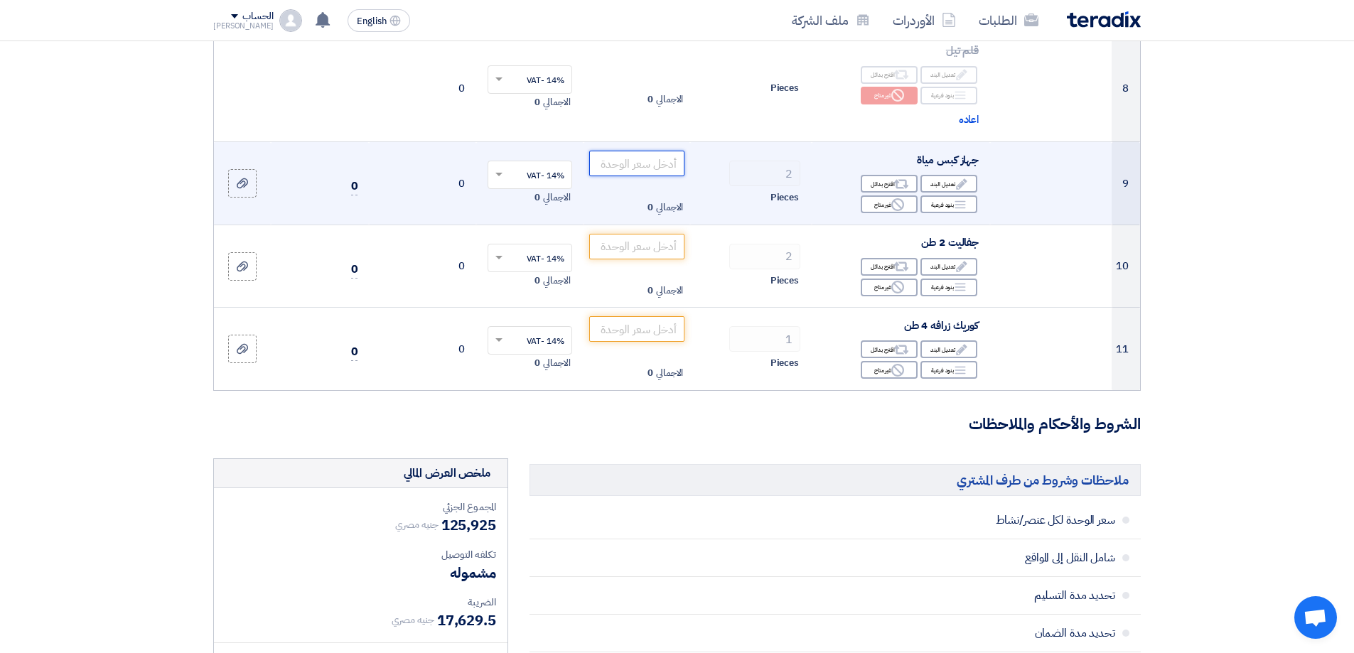
click at [669, 163] on input "number" at bounding box center [637, 164] width 96 height 26
click at [899, 183] on use at bounding box center [901, 184] width 15 height 9
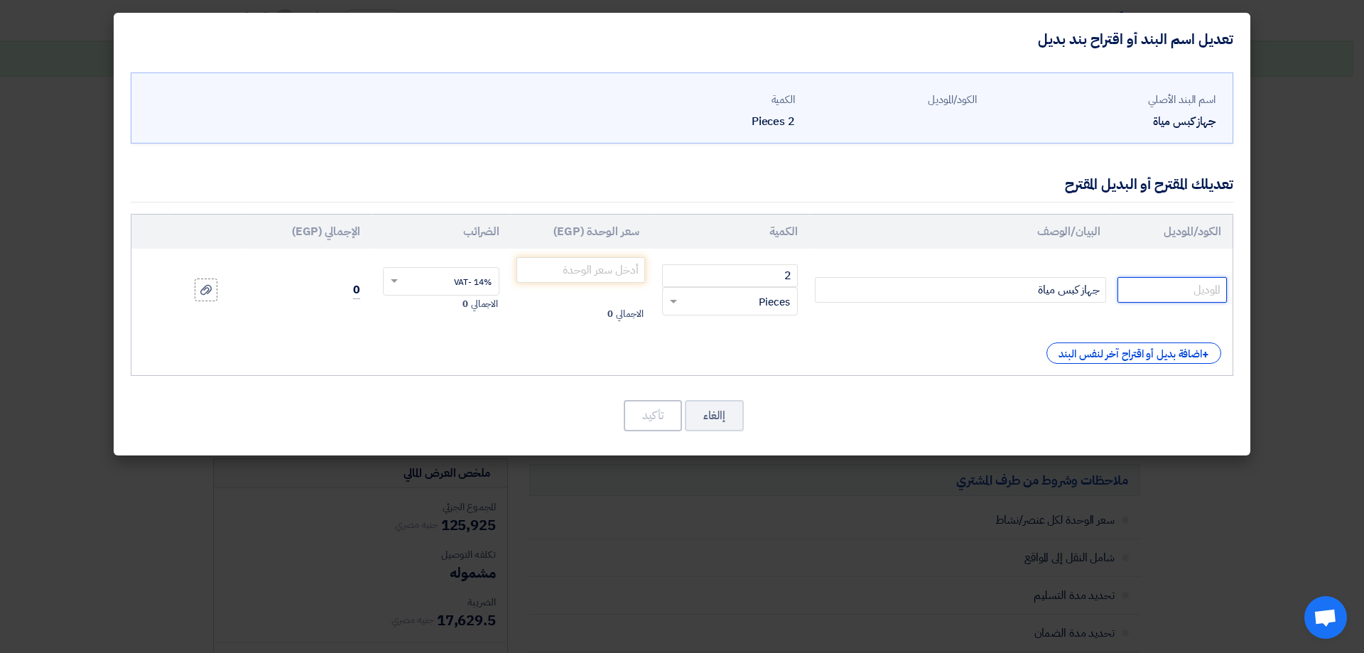
click at [1197, 285] on input "text" at bounding box center [1172, 290] width 109 height 26
type input "TOPTUL"
click at [579, 271] on input "number" at bounding box center [581, 270] width 129 height 26
click at [615, 275] on input "number" at bounding box center [581, 270] width 129 height 26
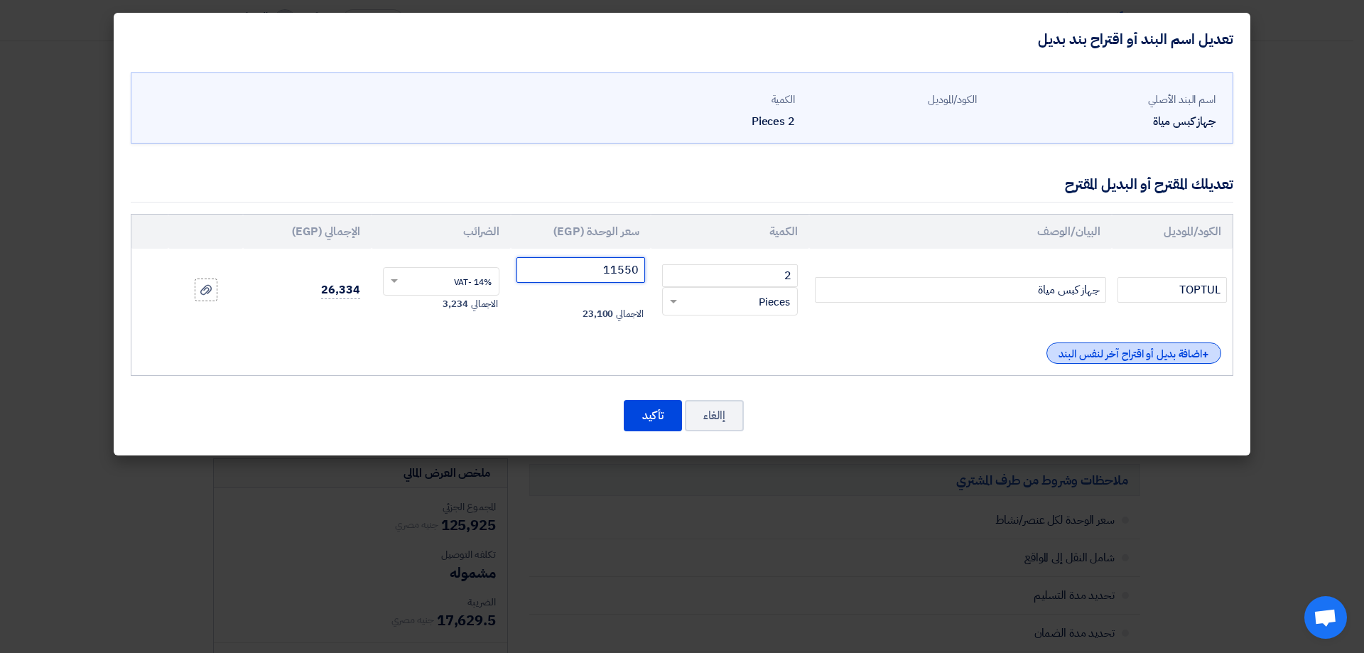
type input "11550"
click at [1086, 352] on div "+ اضافة بديل أو اقتراح آخر لنفس البند" at bounding box center [1134, 352] width 175 height 21
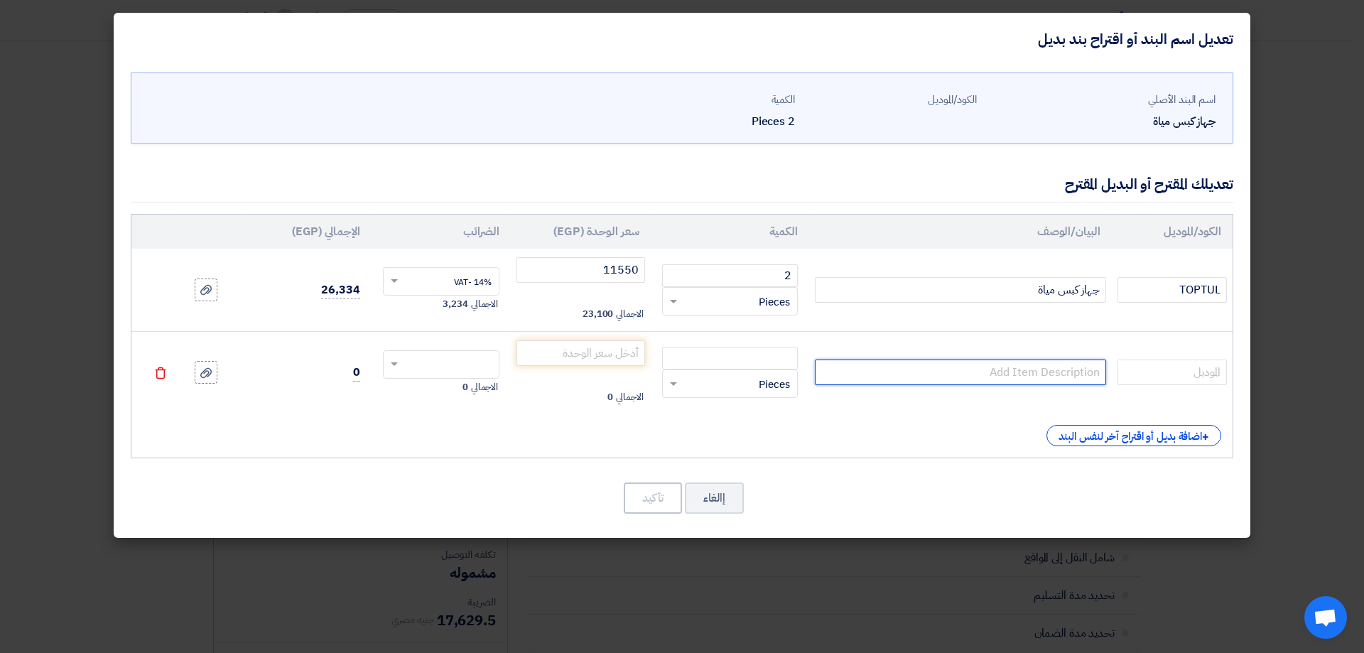
click at [1027, 370] on input "text" at bounding box center [960, 373] width 291 height 26
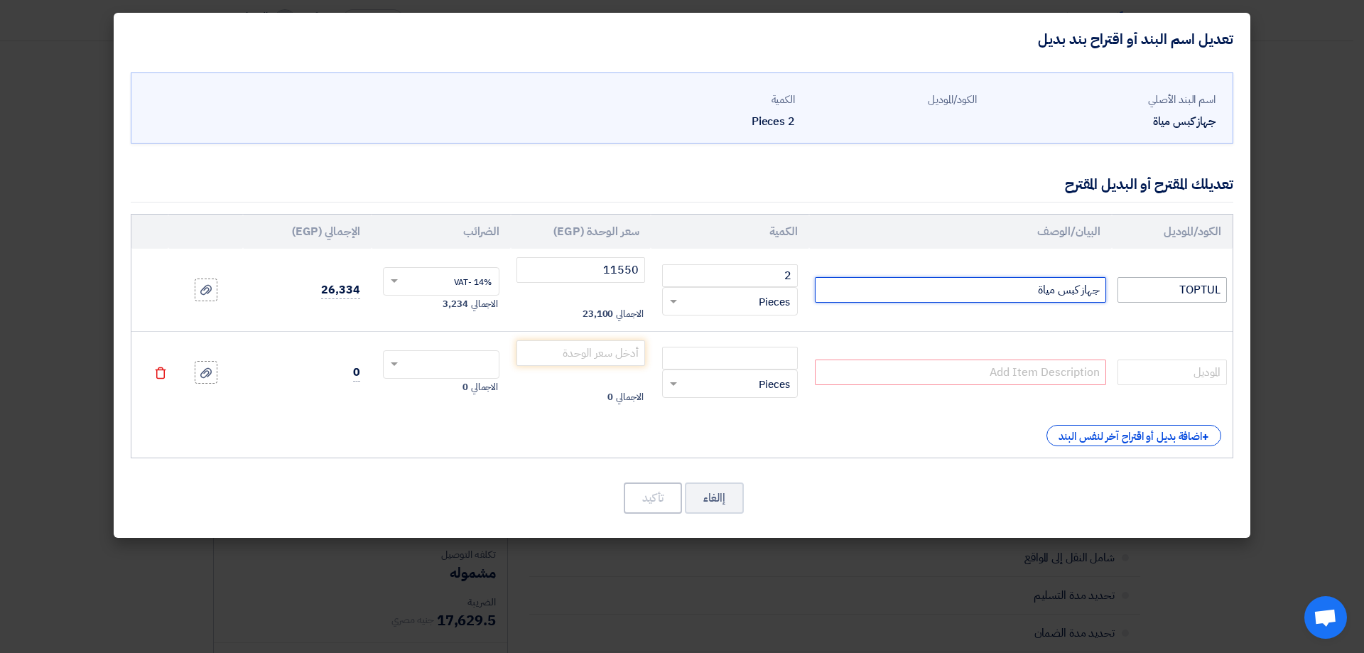
drag, startPoint x: 1011, startPoint y: 293, endPoint x: 1150, endPoint y: 284, distance: 139.5
click at [1150, 284] on tr "TOPTUL جهاز كبس مياة 2 RFQ_STEP1.ITEMS.2.TYPE_PLACEHOLDER × Pieces" at bounding box center [681, 290] width 1101 height 82
click at [1022, 364] on input "text" at bounding box center [960, 373] width 291 height 26
paste input "جهاز كبس مياة"
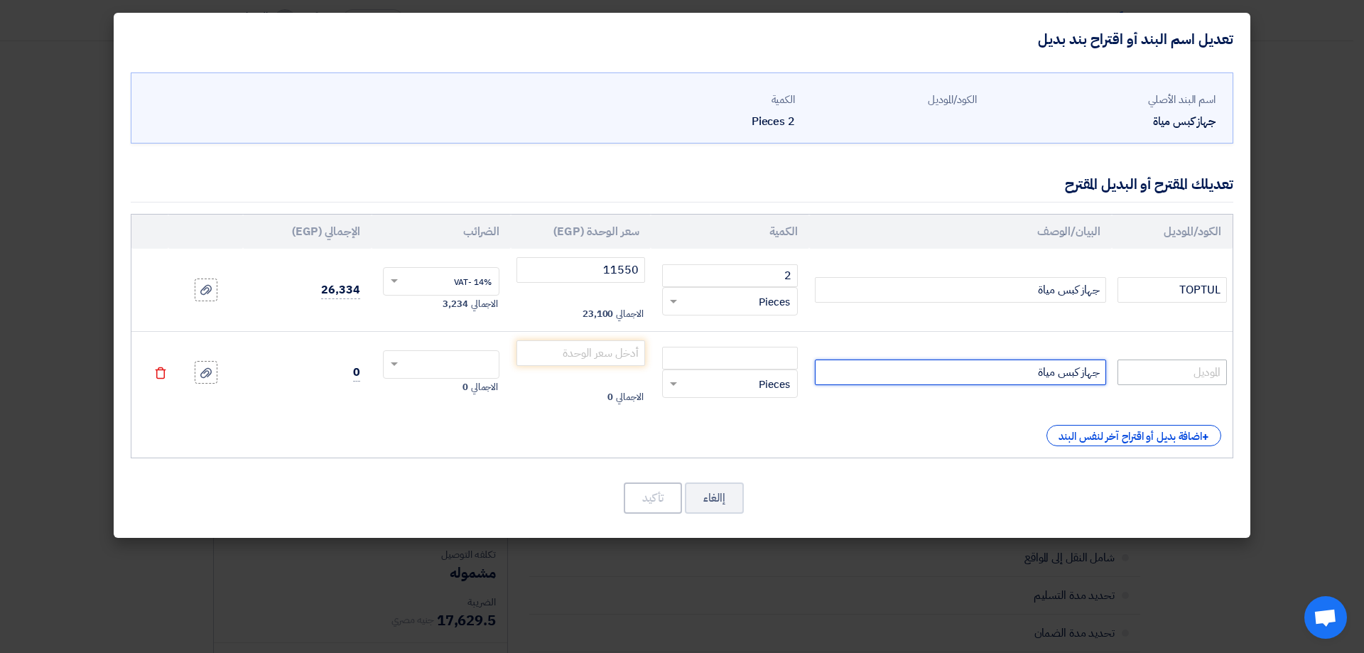
type input "جهاز كبس مياة"
click at [1199, 369] on input "text" at bounding box center [1172, 373] width 109 height 26
type input "KWG"
click at [781, 355] on input "number" at bounding box center [730, 358] width 136 height 23
type input "2"
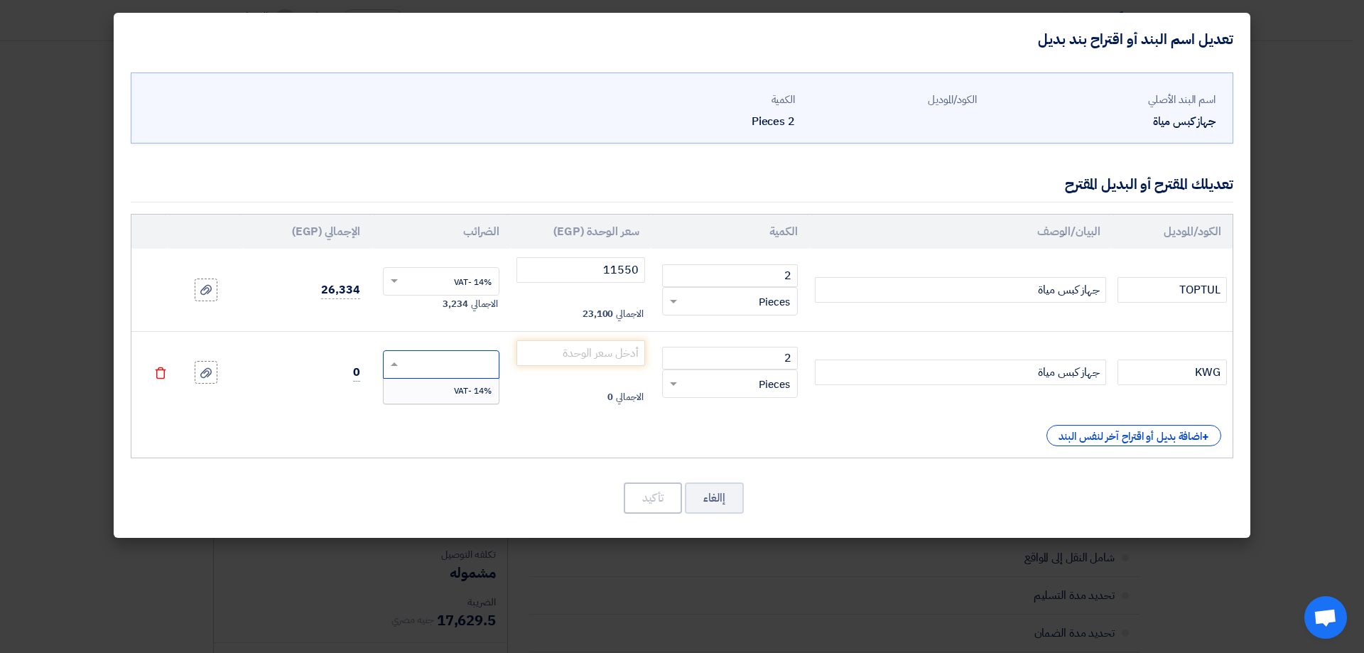
click at [451, 365] on input "text" at bounding box center [451, 366] width 86 height 23
click at [450, 399] on div "14% -VAT" at bounding box center [442, 391] width 116 height 24
click at [767, 361] on input "2" at bounding box center [730, 358] width 136 height 23
drag, startPoint x: 622, startPoint y: 355, endPoint x: 625, endPoint y: 367, distance: 11.7
click at [621, 355] on input "number" at bounding box center [581, 353] width 129 height 26
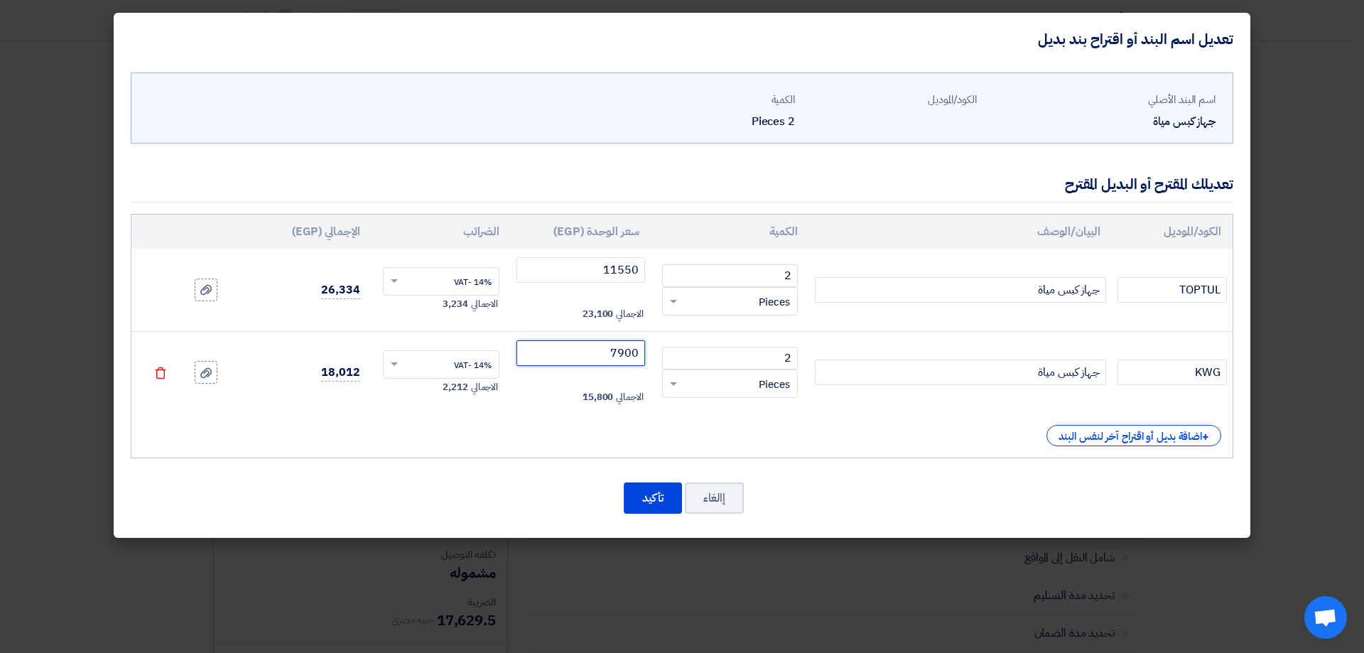
click at [627, 356] on input "7900" at bounding box center [581, 353] width 129 height 26
type input "7950"
click at [652, 503] on button "تأكيد" at bounding box center [653, 497] width 58 height 31
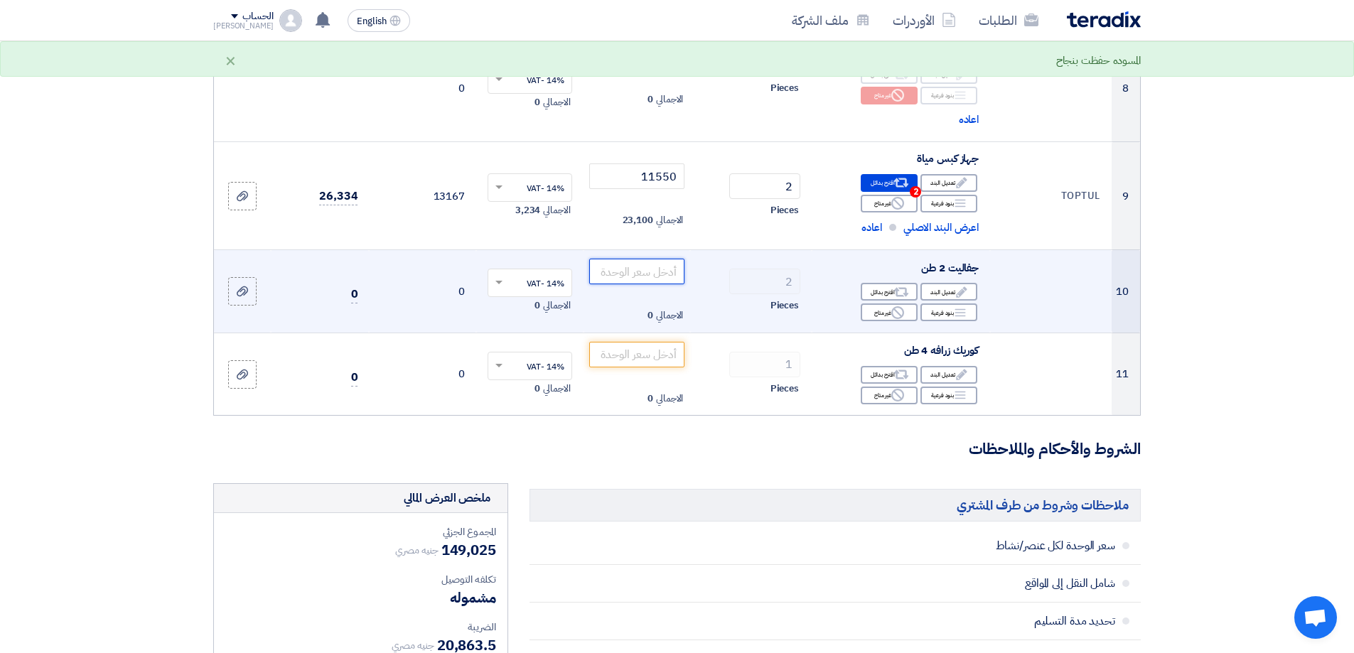
click at [645, 269] on input "number" at bounding box center [637, 272] width 96 height 26
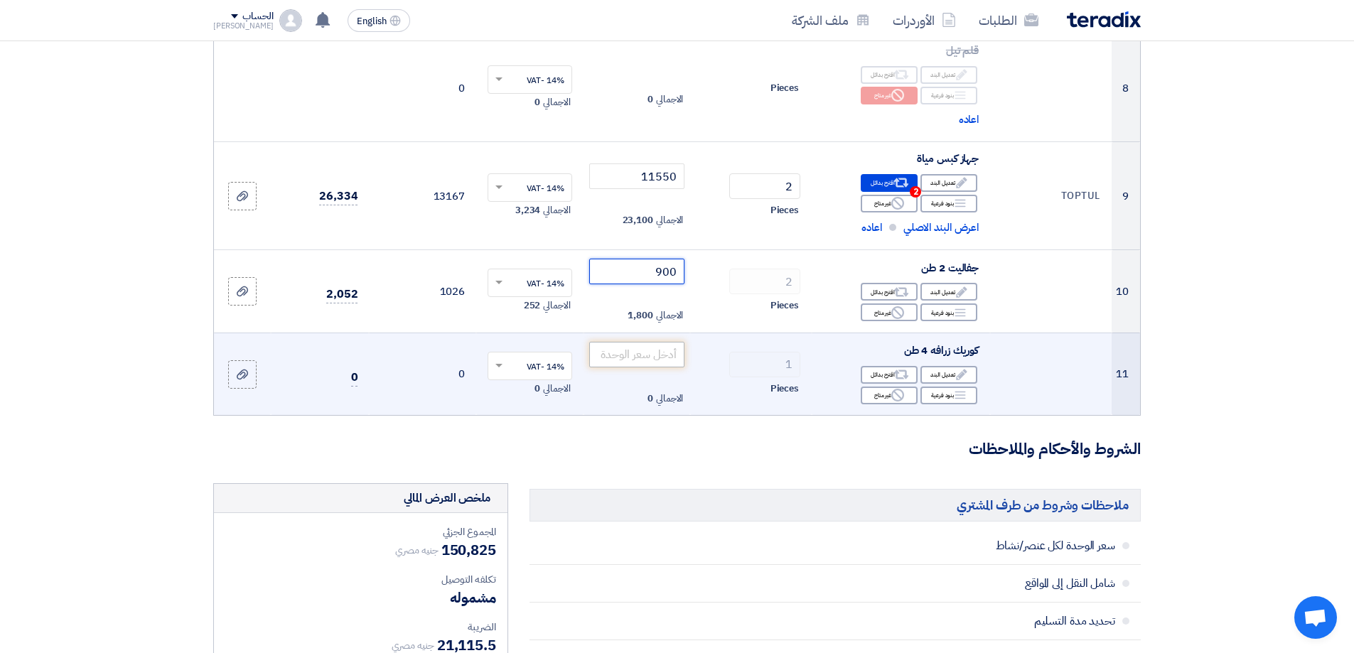
type input "900"
click at [654, 354] on input "number" at bounding box center [637, 355] width 96 height 26
